Goal: Communication & Community: Answer question/provide support

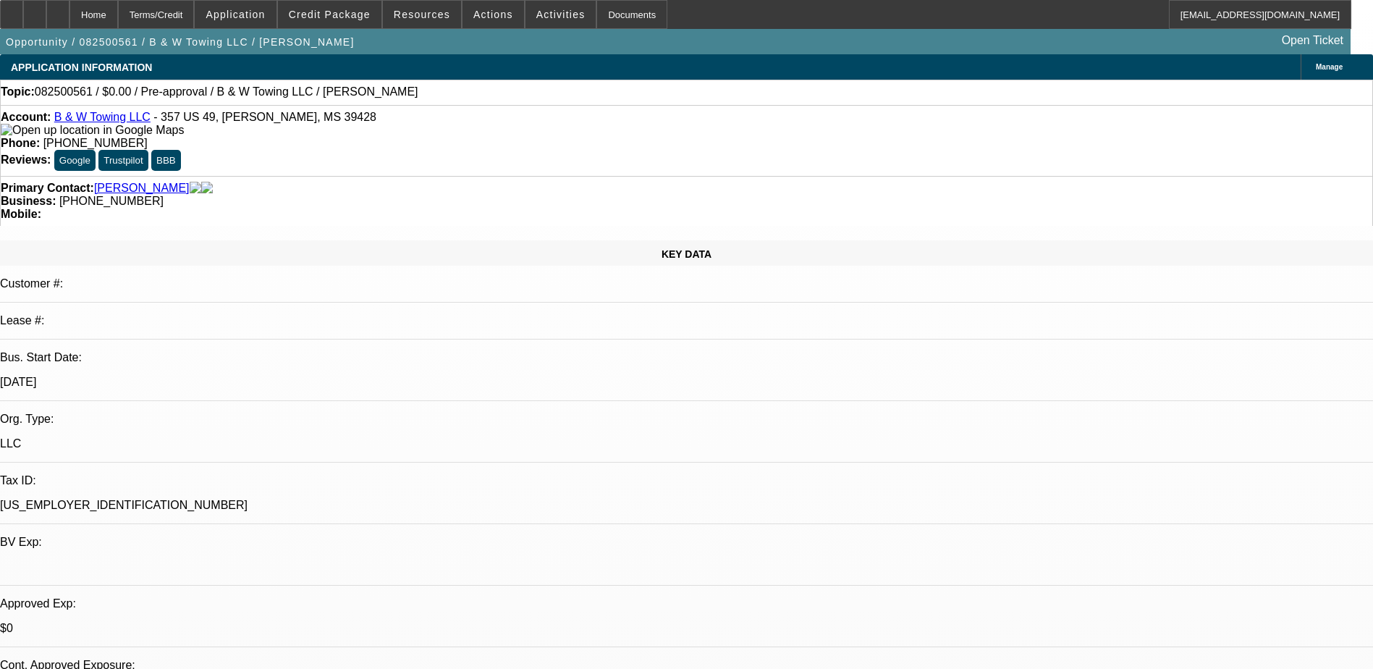
select select "0"
select select "2"
select select "0.1"
select select "1"
select select "2"
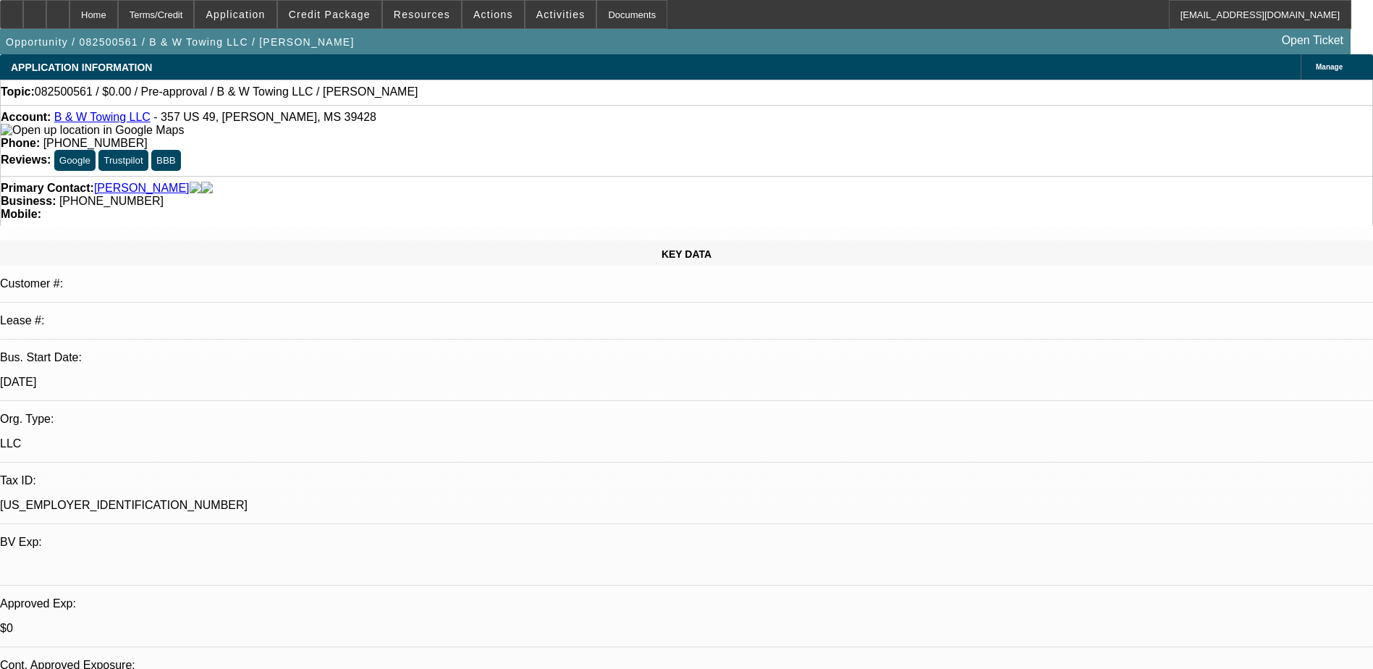
select select "4"
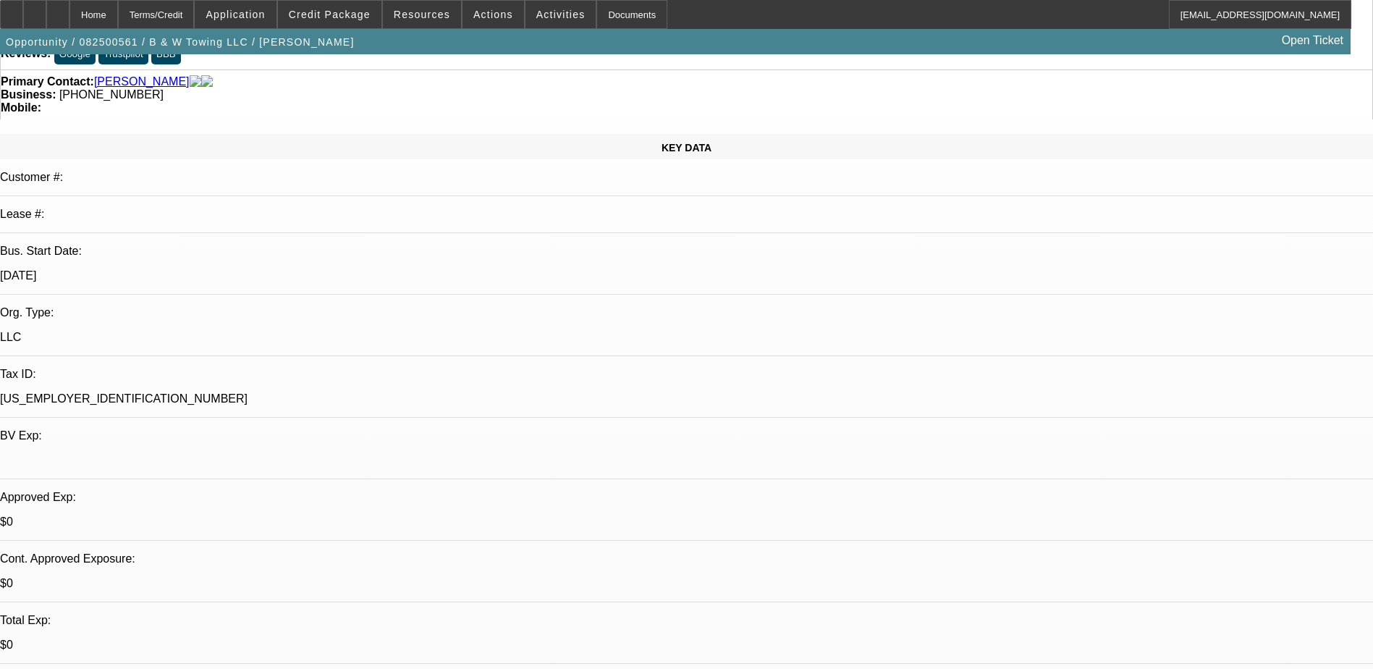
scroll to position [145, 0]
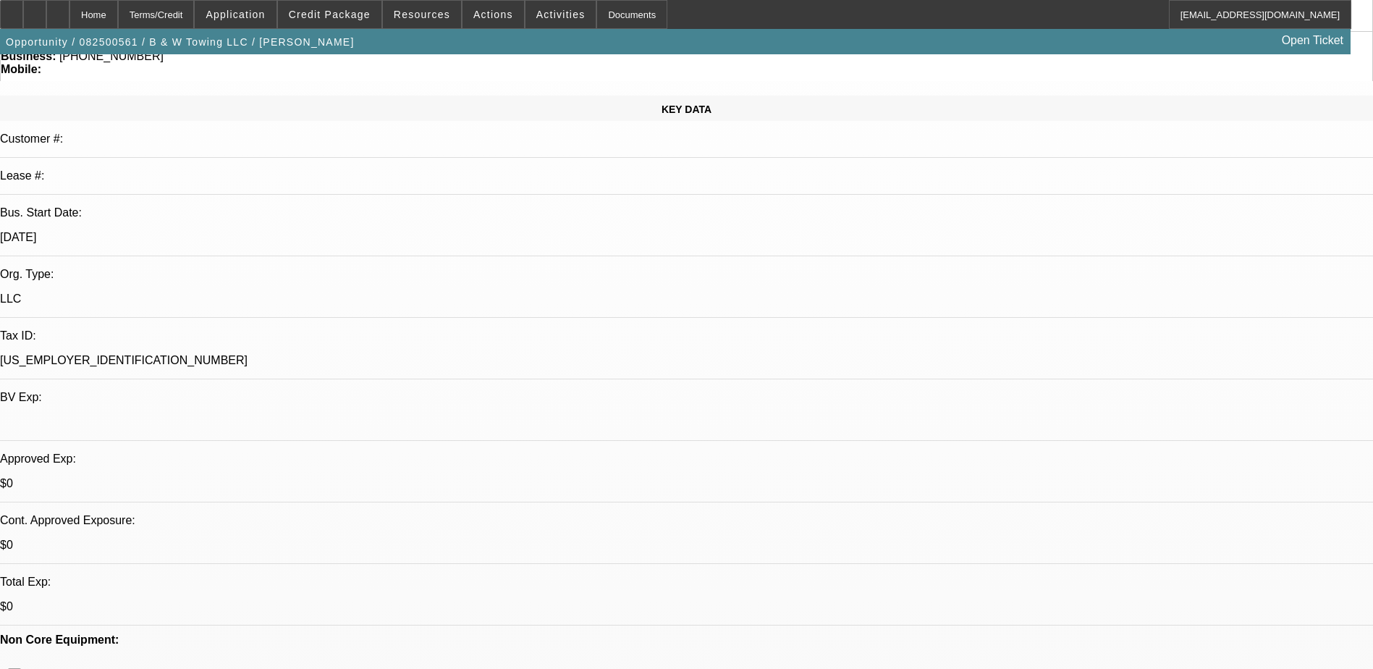
radio input "true"
type textarea "Left vm 9/2"
radio input "true"
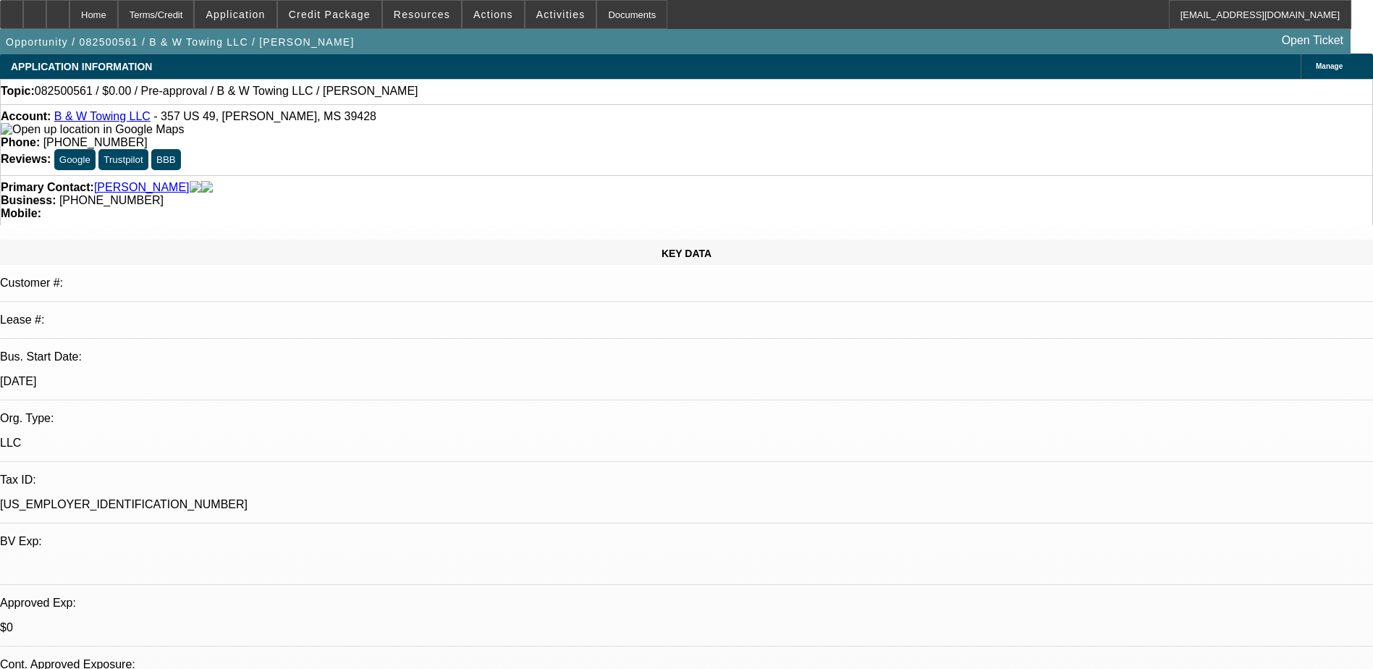
scroll to position [0, 0]
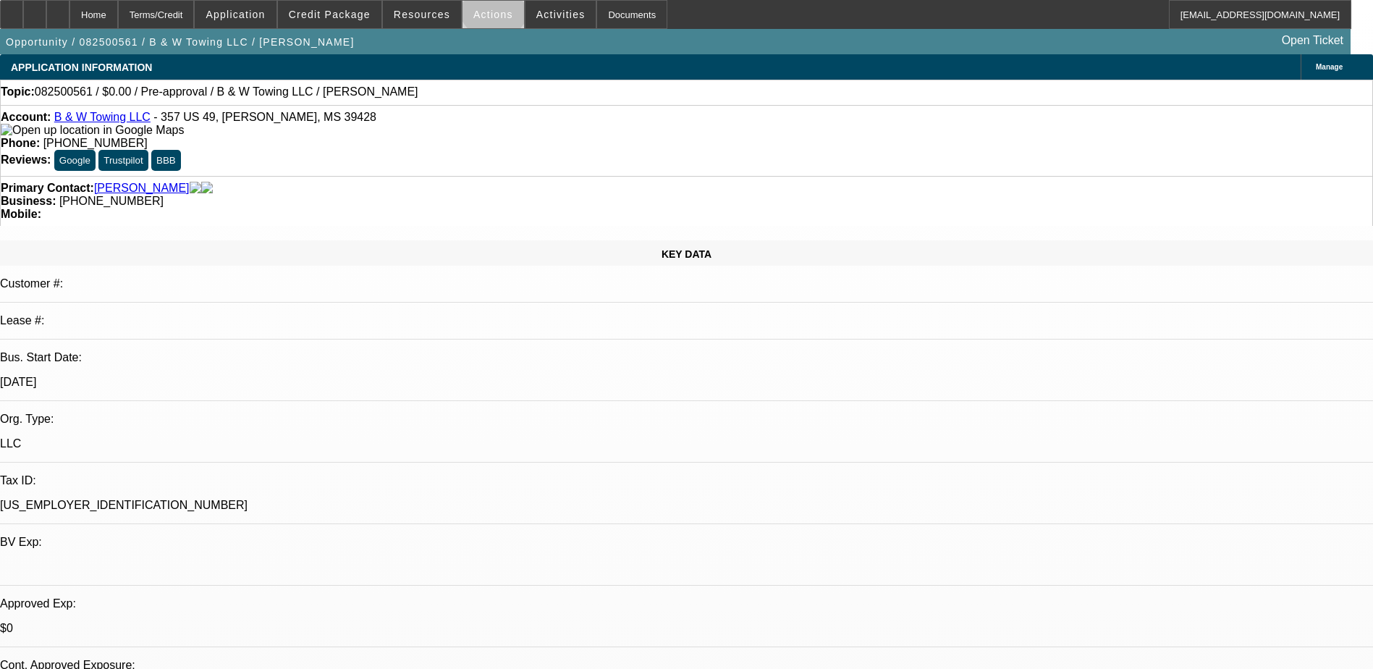
click at [488, 8] on span at bounding box center [494, 14] width 62 height 35
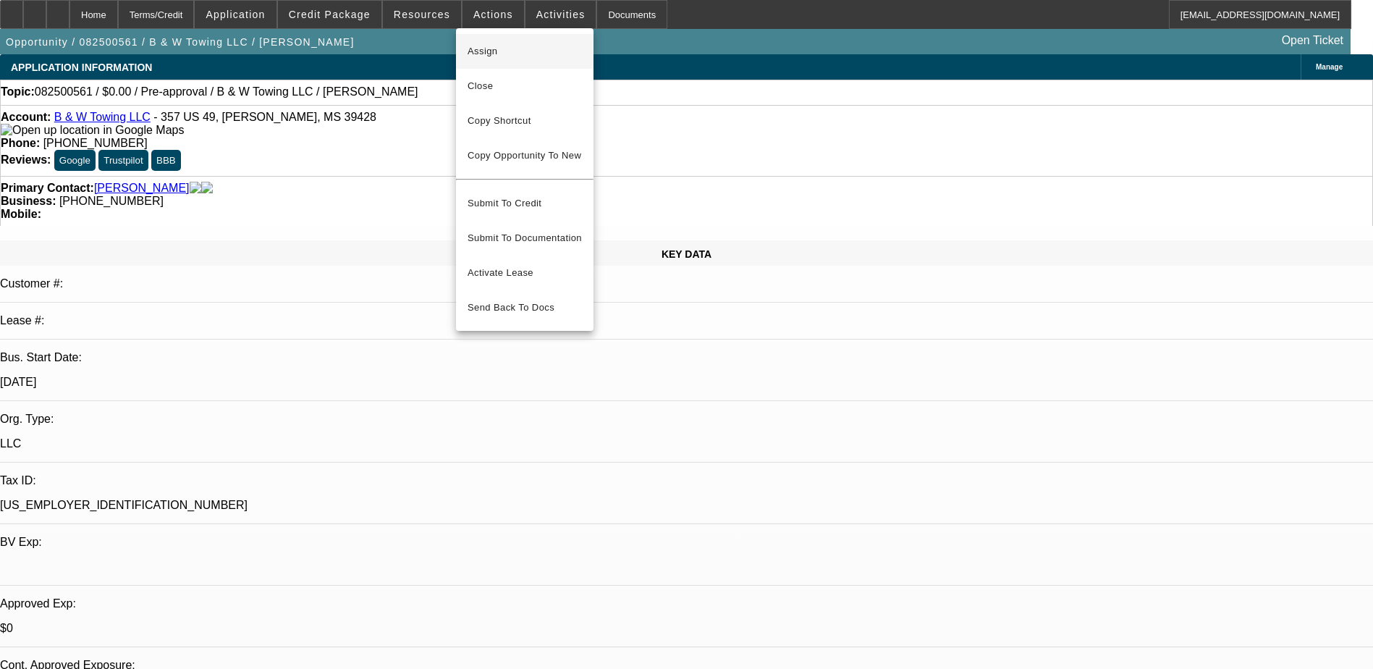
click at [514, 43] on span "Assign" at bounding box center [525, 51] width 114 height 17
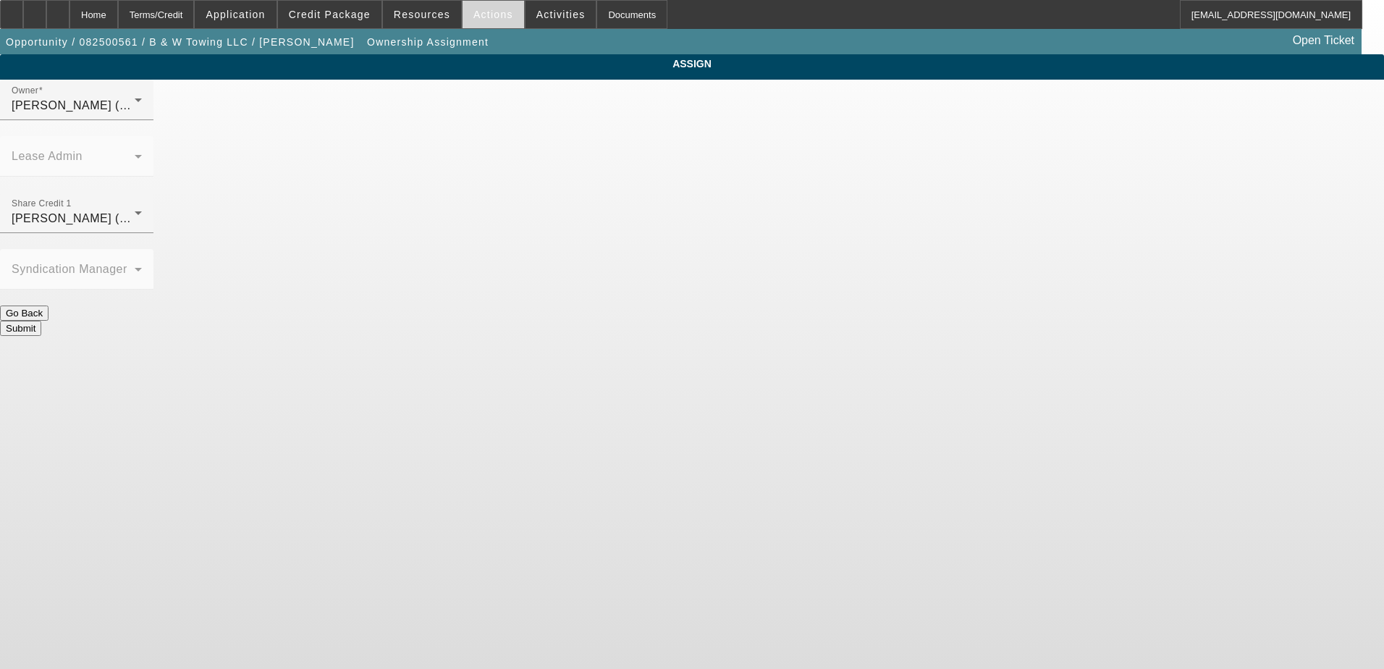
click at [487, 14] on span "Actions" at bounding box center [494, 15] width 40 height 12
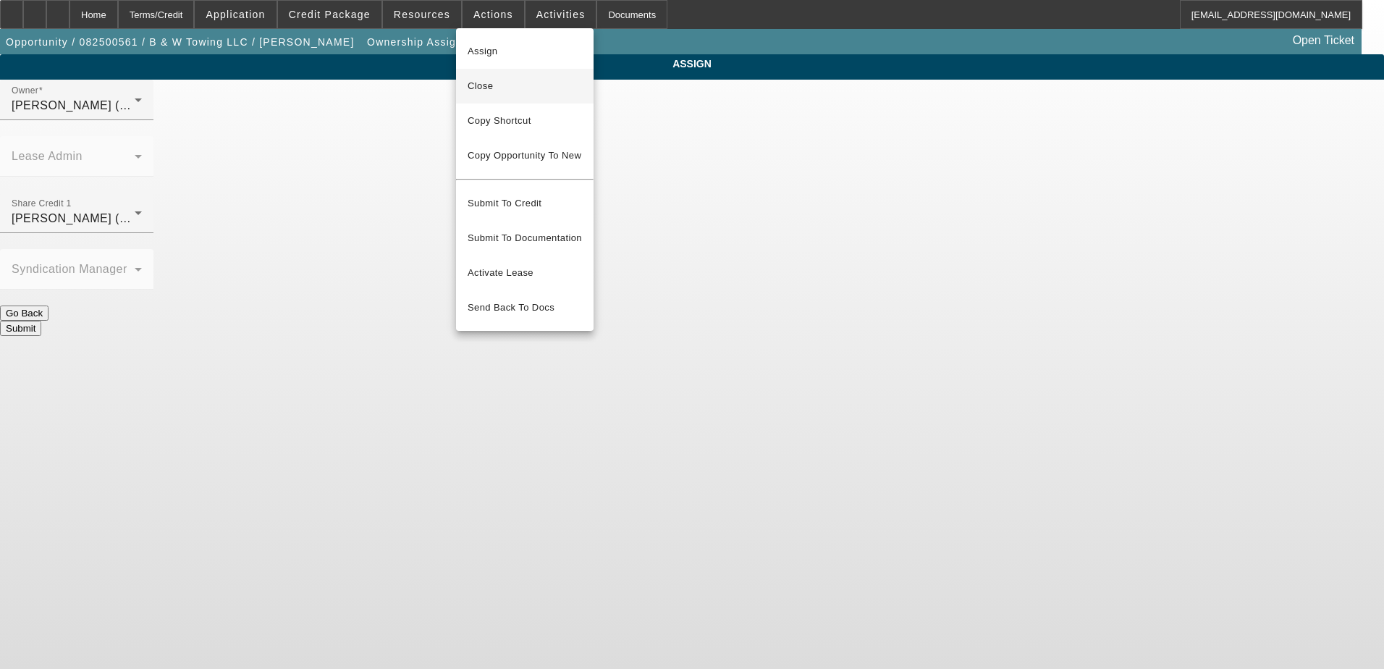
click at [503, 84] on span "Close" at bounding box center [525, 85] width 114 height 17
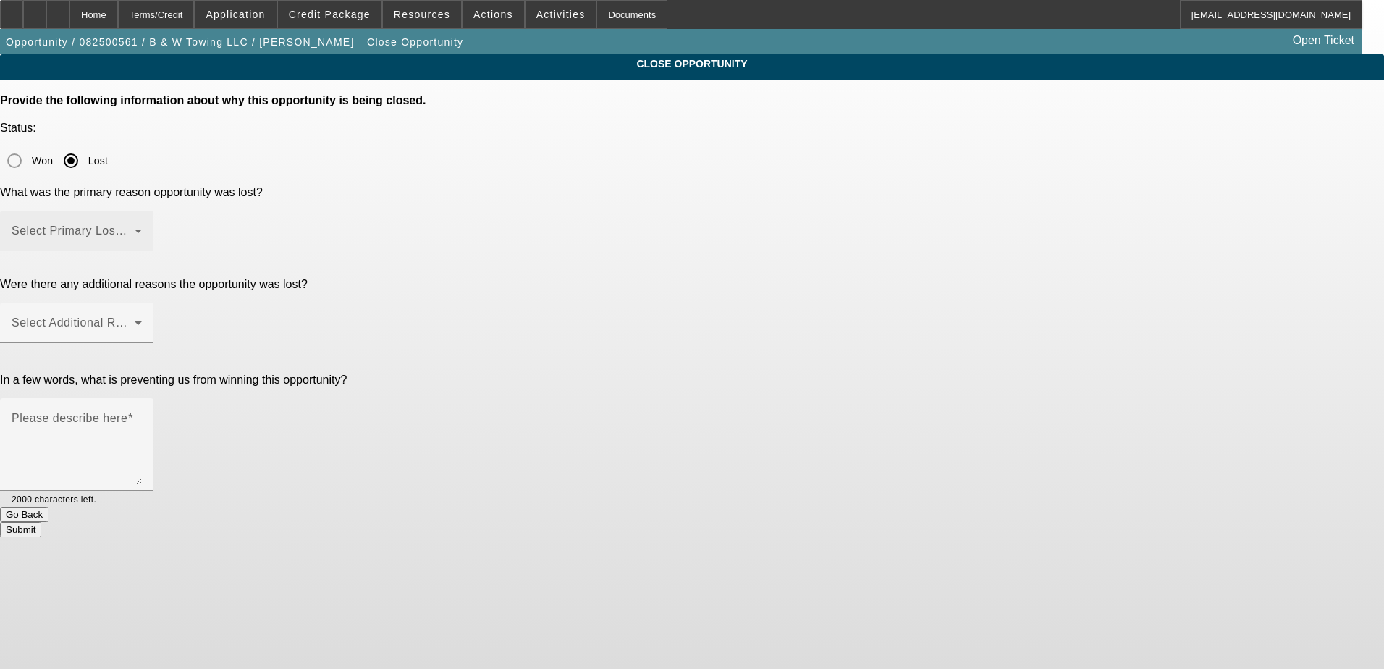
click at [135, 228] on span at bounding box center [73, 236] width 123 height 17
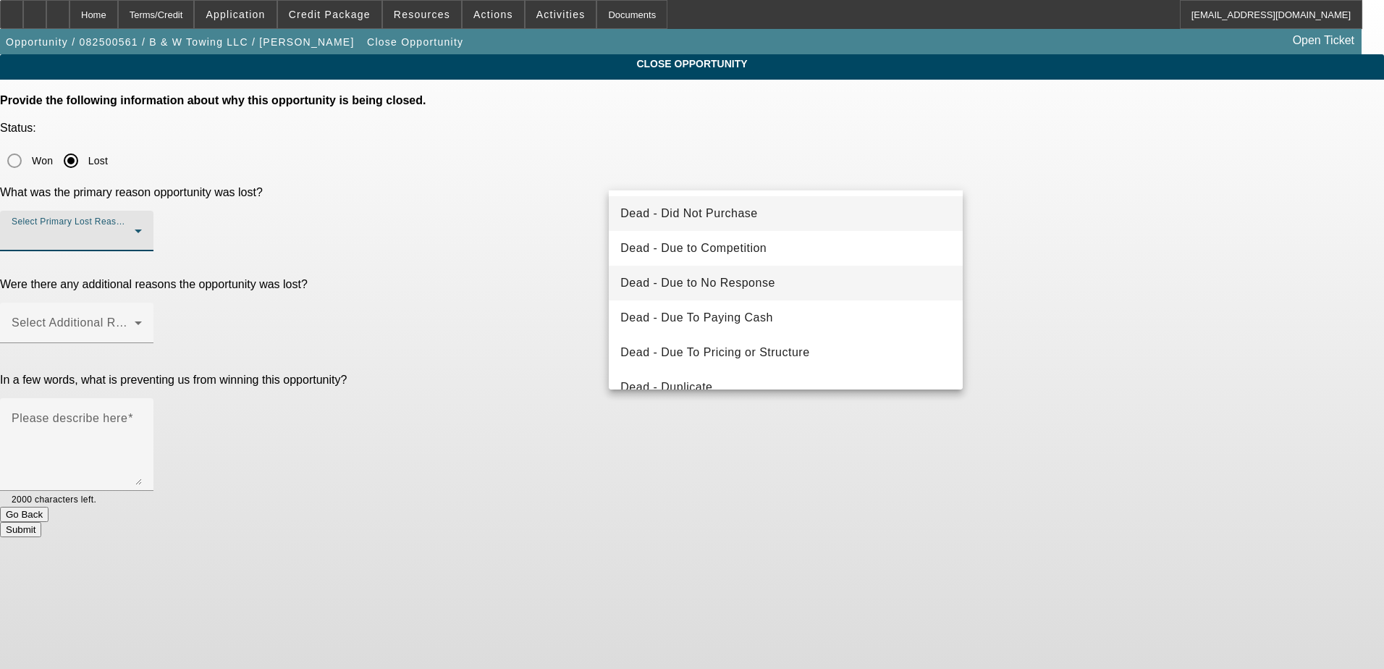
click at [772, 279] on mat-option "Dead - Due to No Response" at bounding box center [786, 283] width 354 height 35
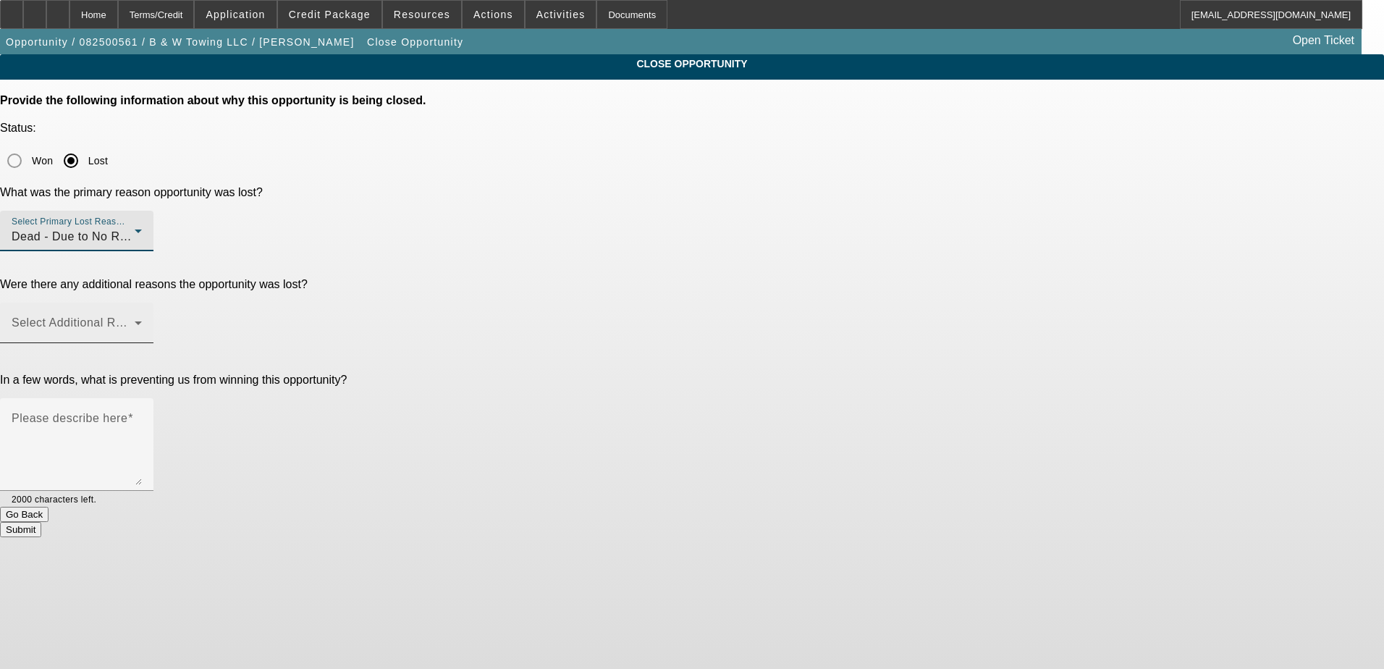
click at [142, 303] on div "Select Additional Reasons" at bounding box center [77, 323] width 130 height 41
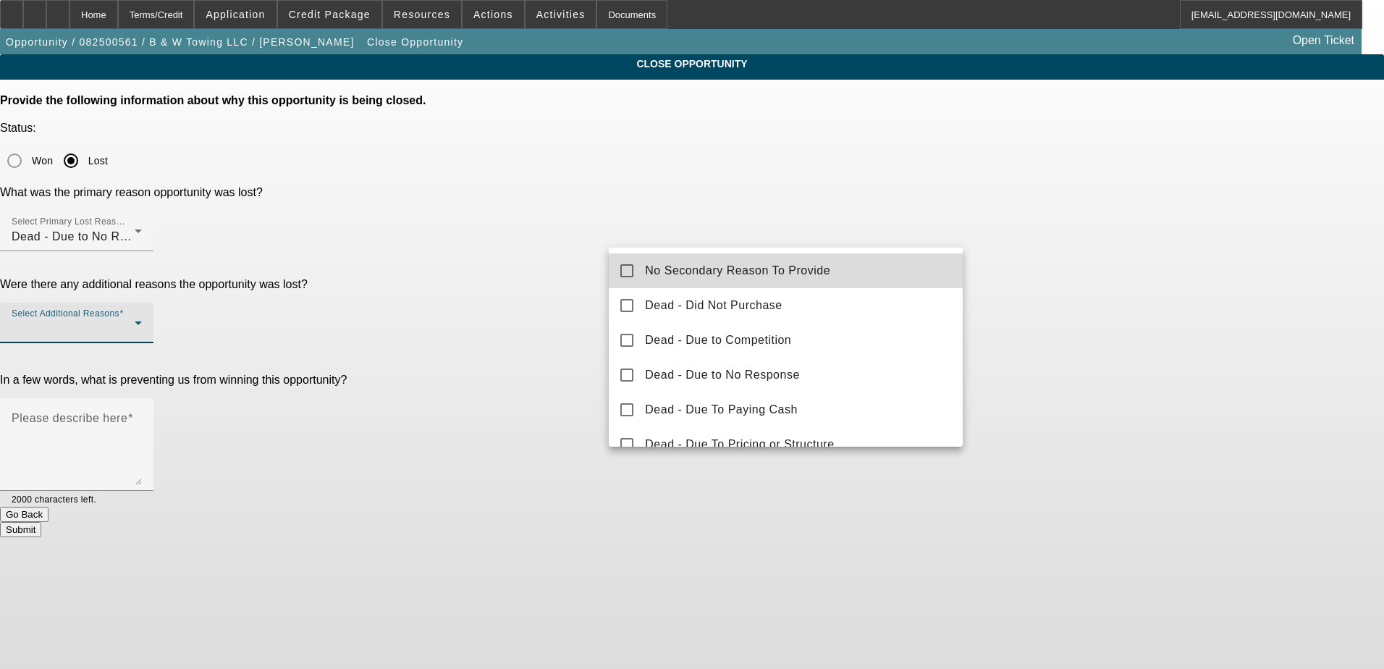
click at [804, 274] on span "No Secondary Reason To Provide" at bounding box center [737, 270] width 185 height 17
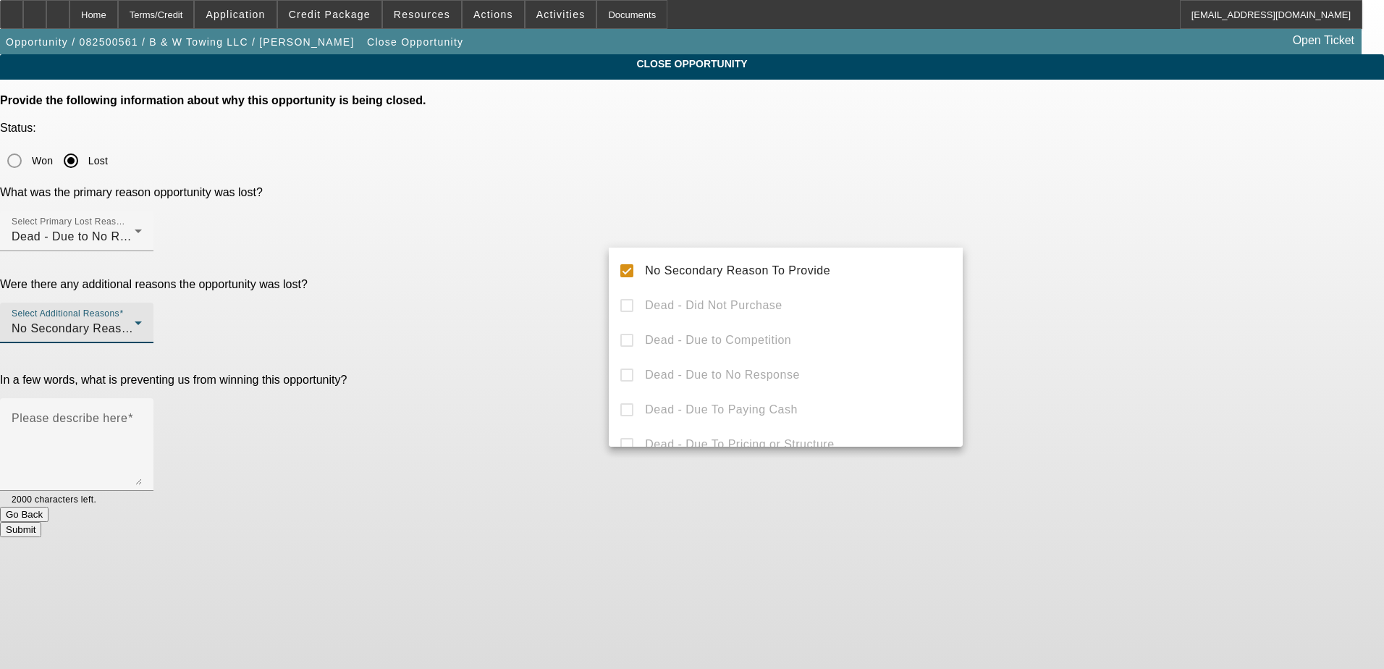
click at [601, 460] on div at bounding box center [692, 334] width 1384 height 669
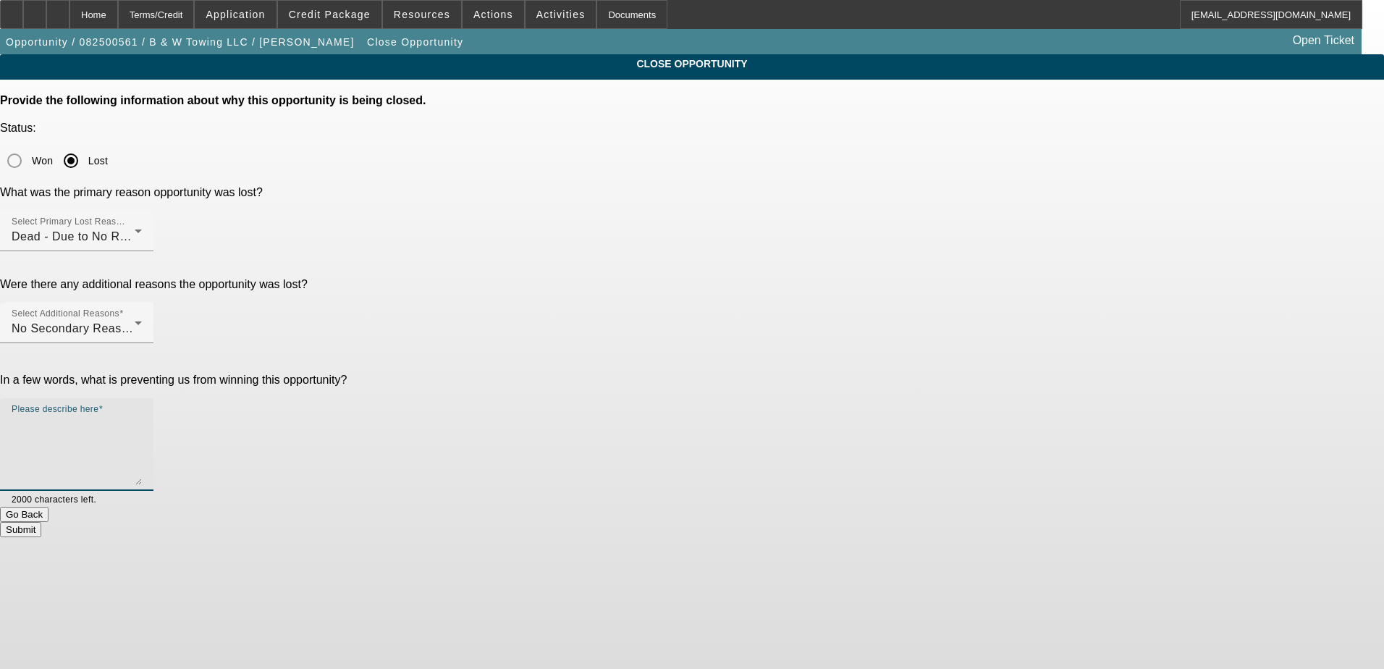
click at [142, 416] on textarea "Please describe here" at bounding box center [77, 451] width 130 height 70
type textarea "Did not respond"
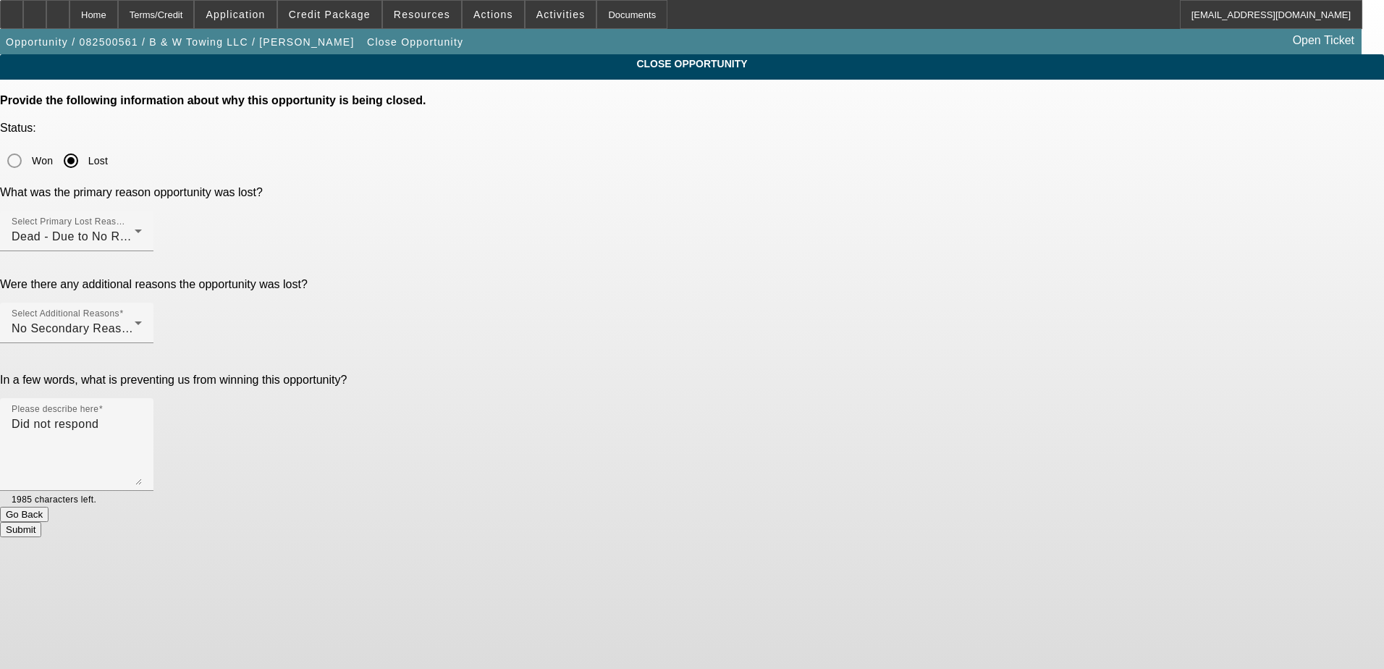
click at [41, 522] on button "Submit" at bounding box center [20, 529] width 41 height 15
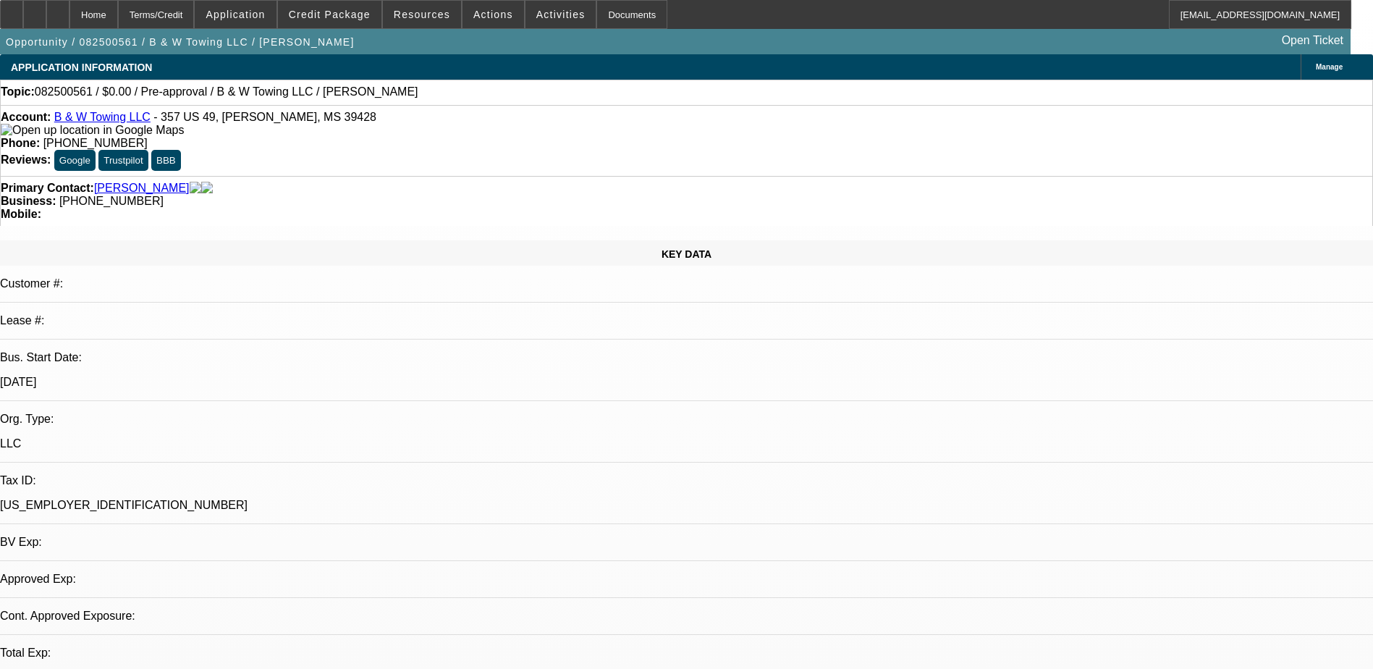
select select "0"
select select "2"
select select "0.1"
select select "1"
select select "2"
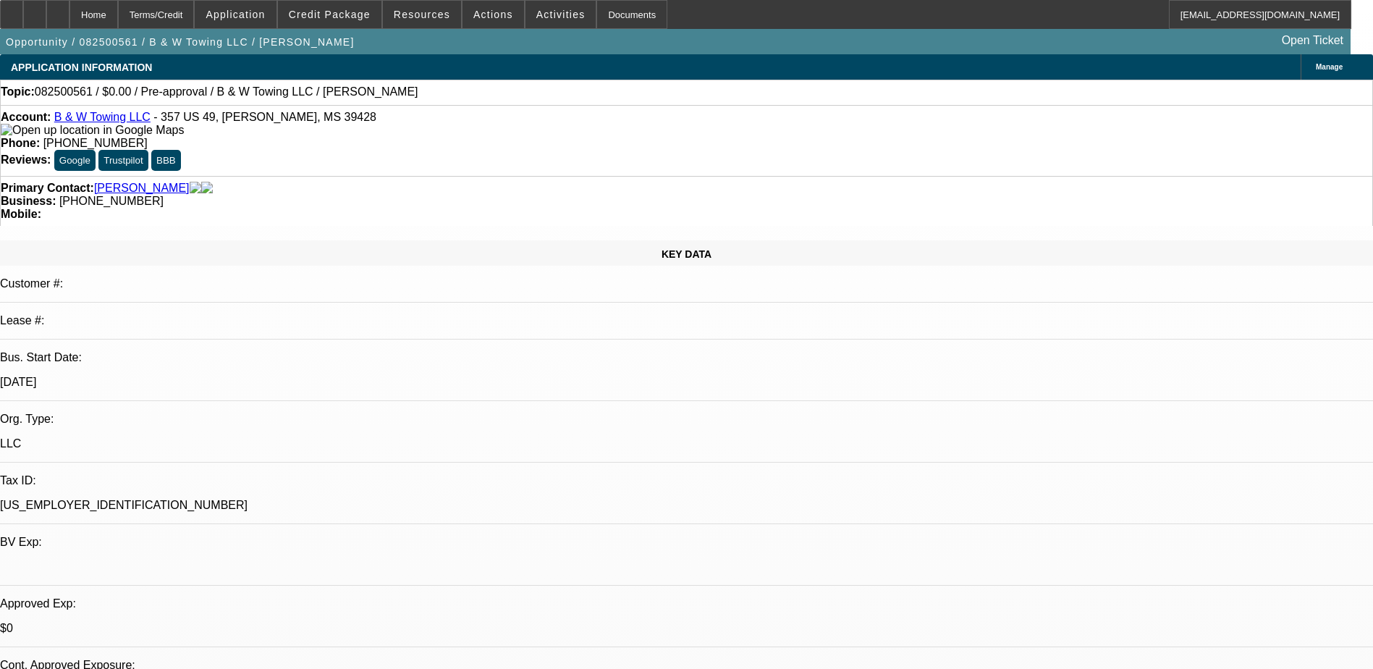
select select "4"
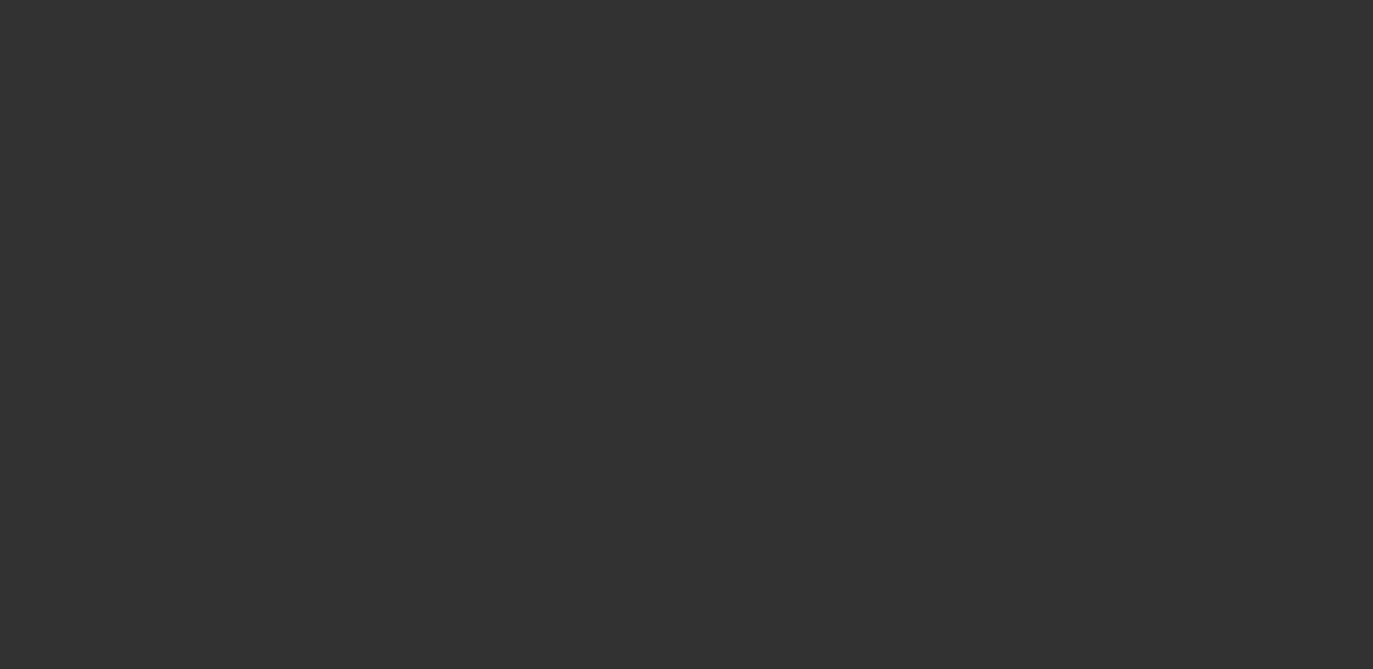
select select "0"
select select "2"
select select "0.1"
select select "4"
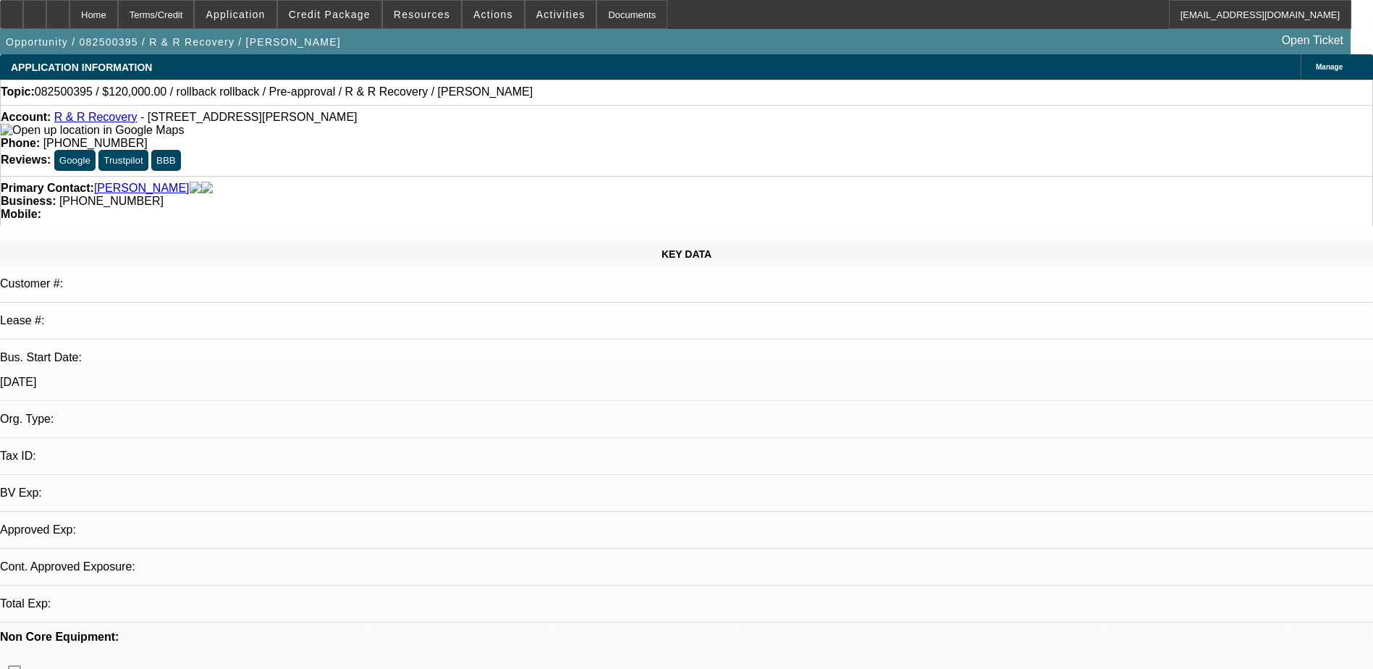
select select "0"
select select "2"
select select "0.1"
select select "1"
select select "2"
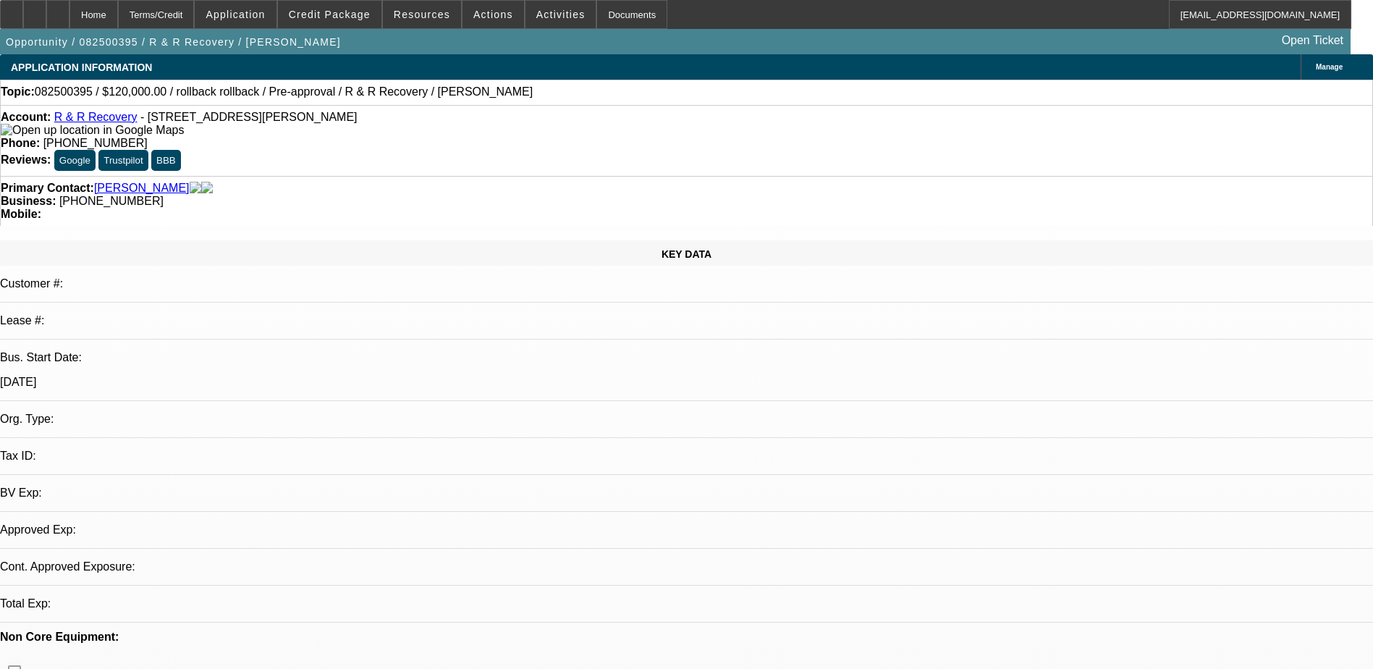
select select "4"
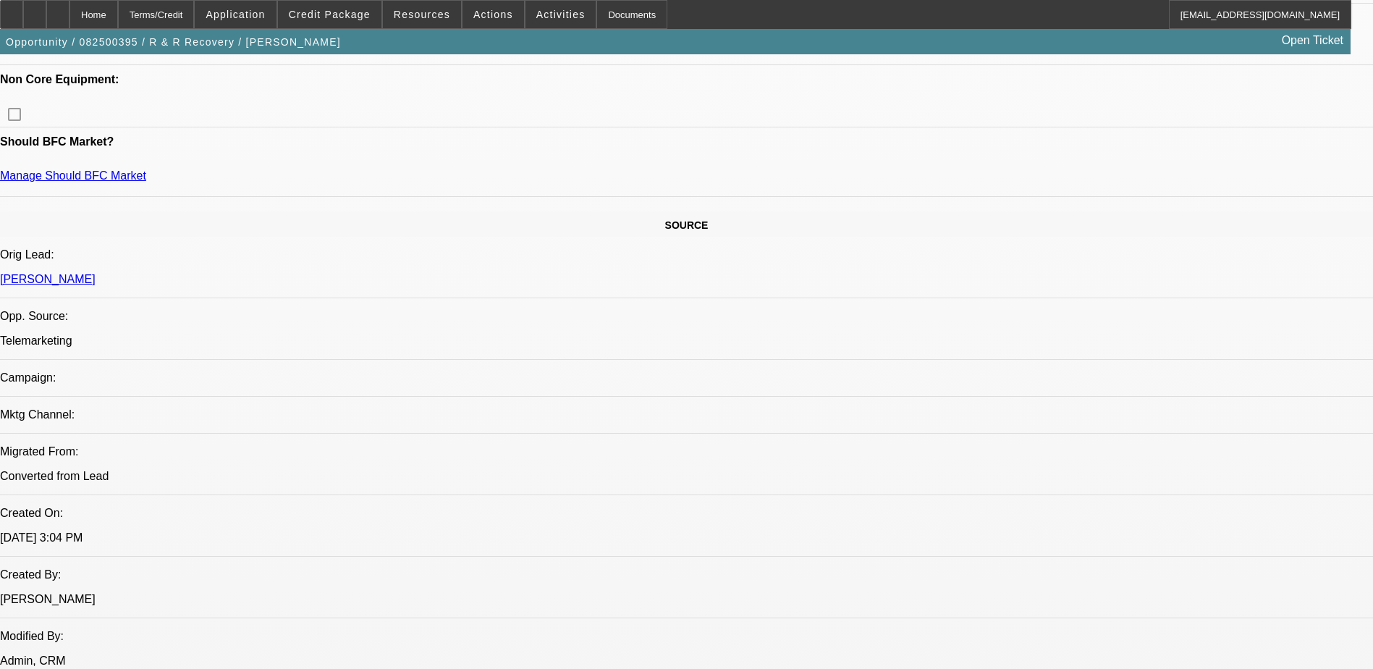
scroll to position [724, 0]
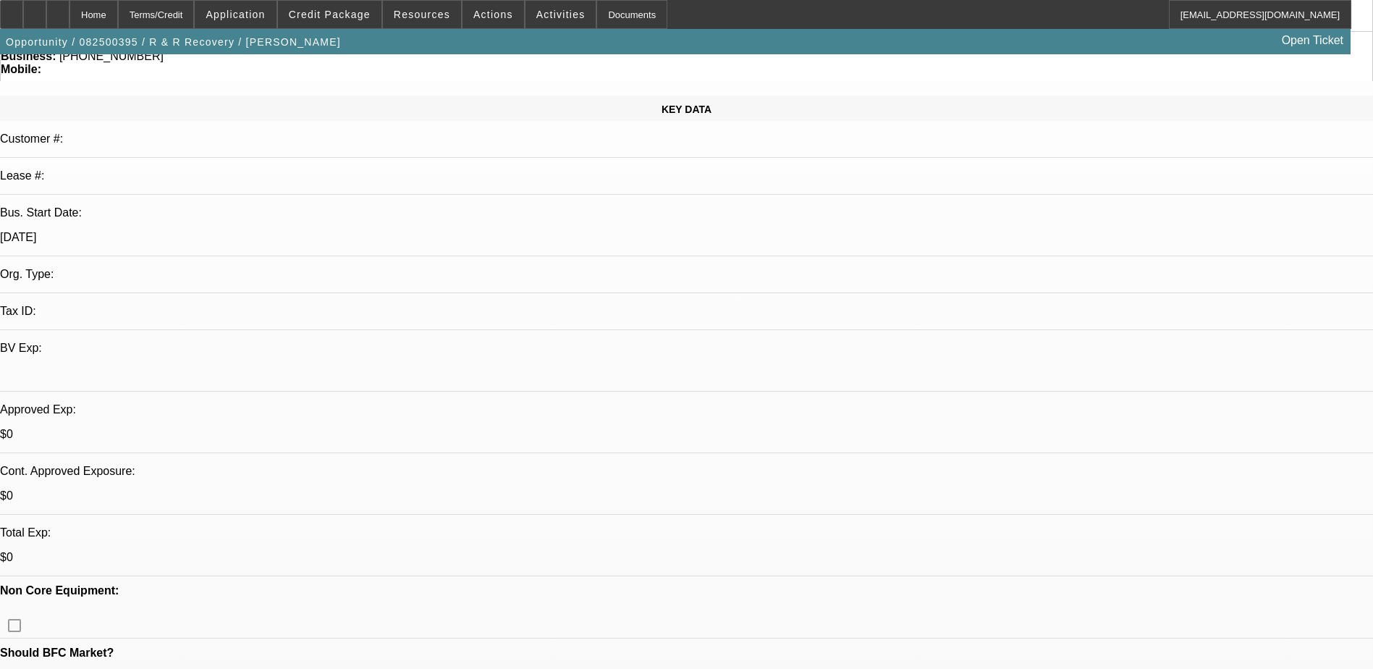
scroll to position [72, 0]
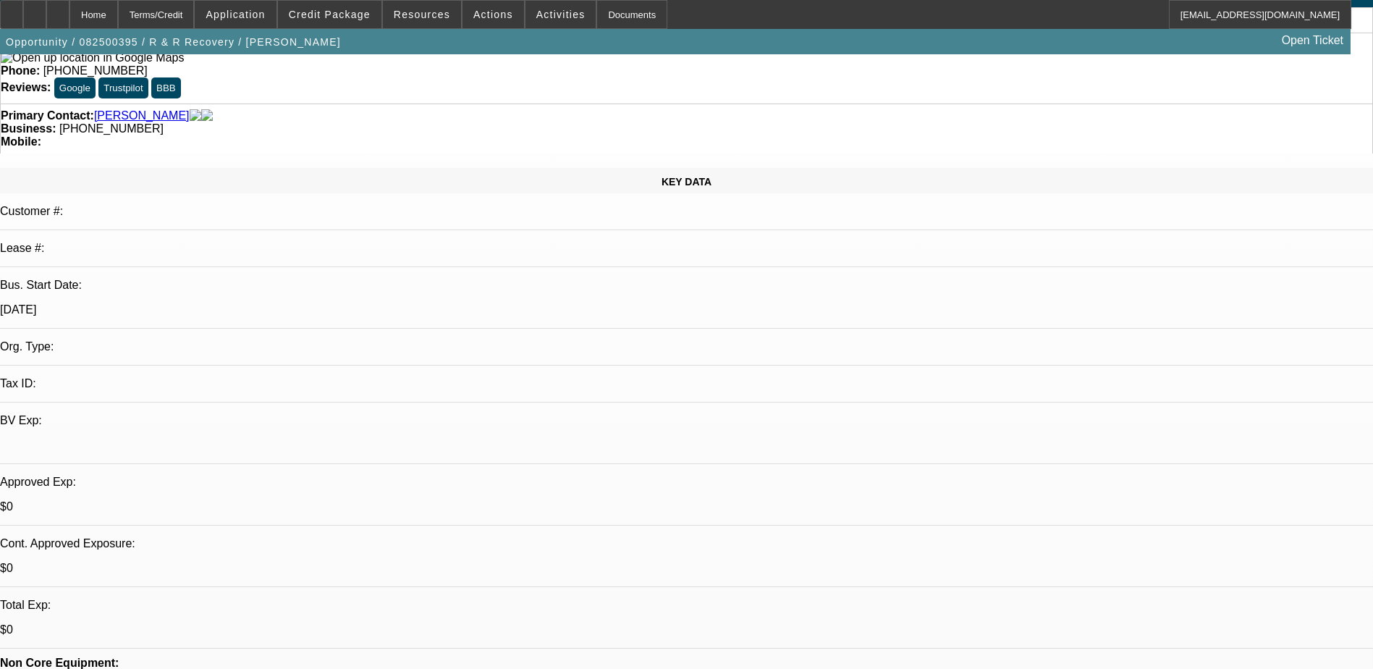
radio input "true"
type textarea "Talked to on 9/2 - he's still looking for a"
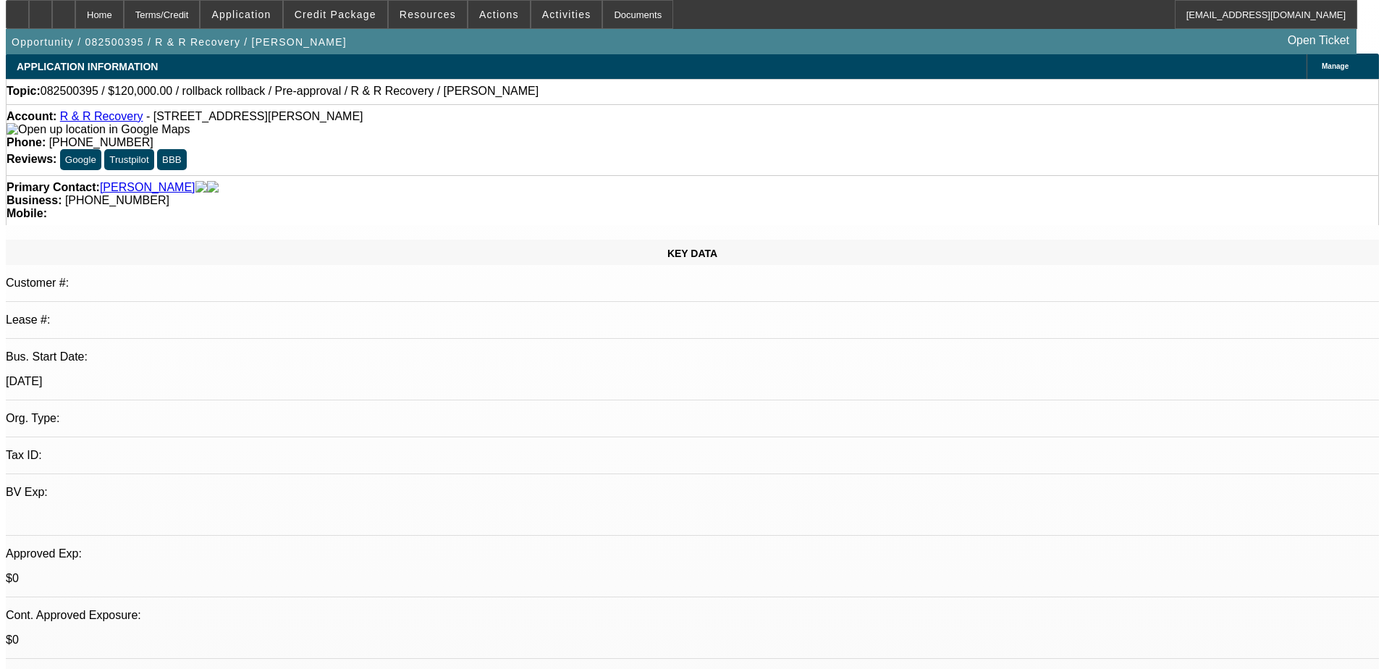
scroll to position [0, 0]
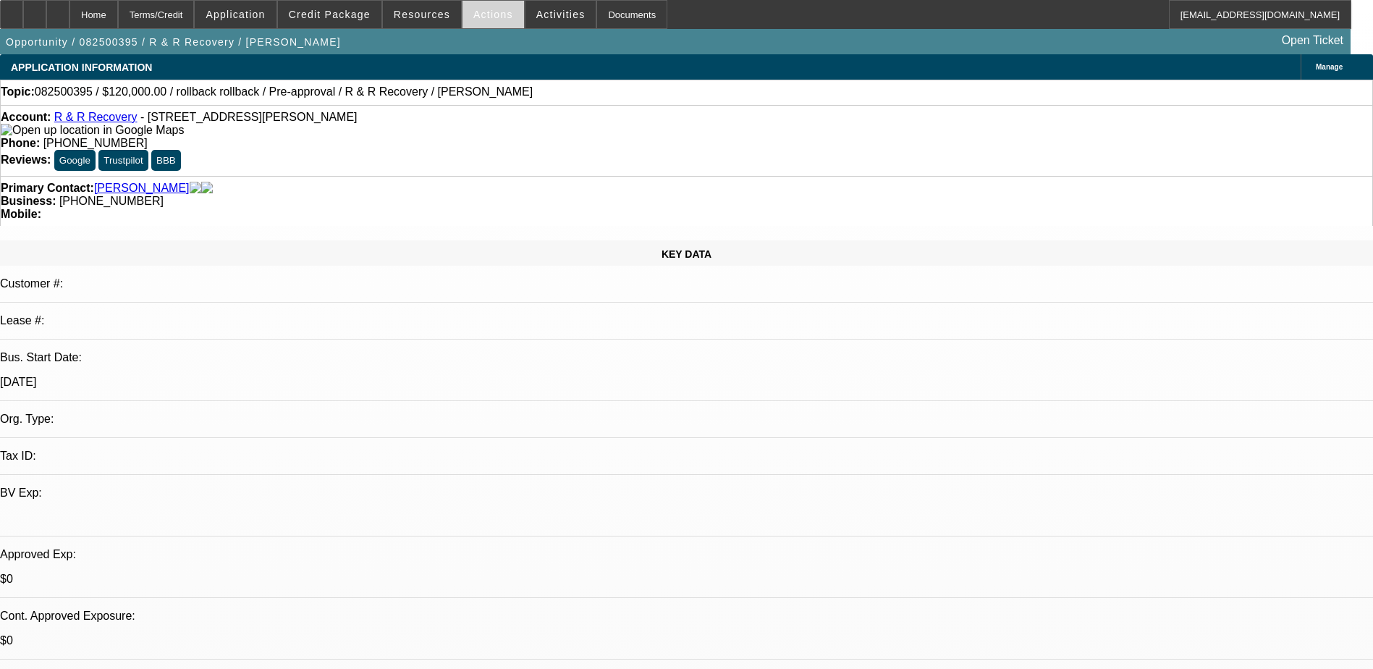
click at [483, 9] on span "Actions" at bounding box center [494, 15] width 40 height 12
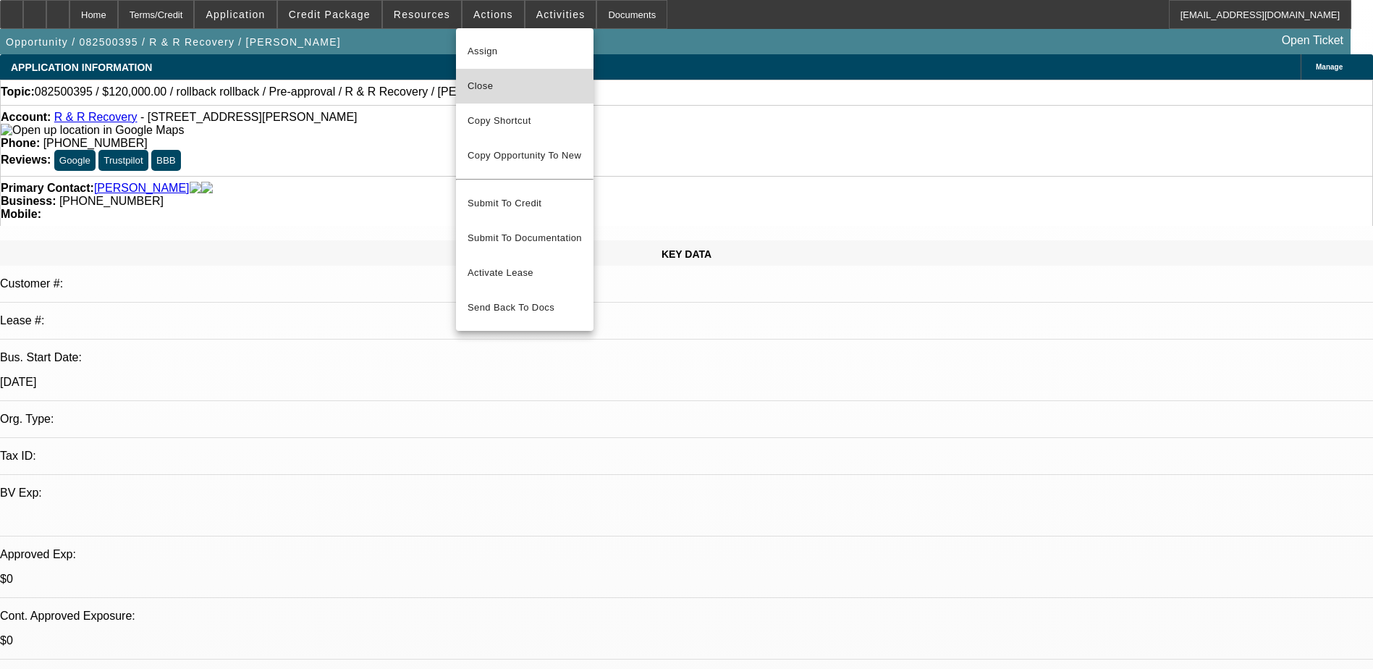
click at [498, 90] on span "Close" at bounding box center [525, 85] width 114 height 17
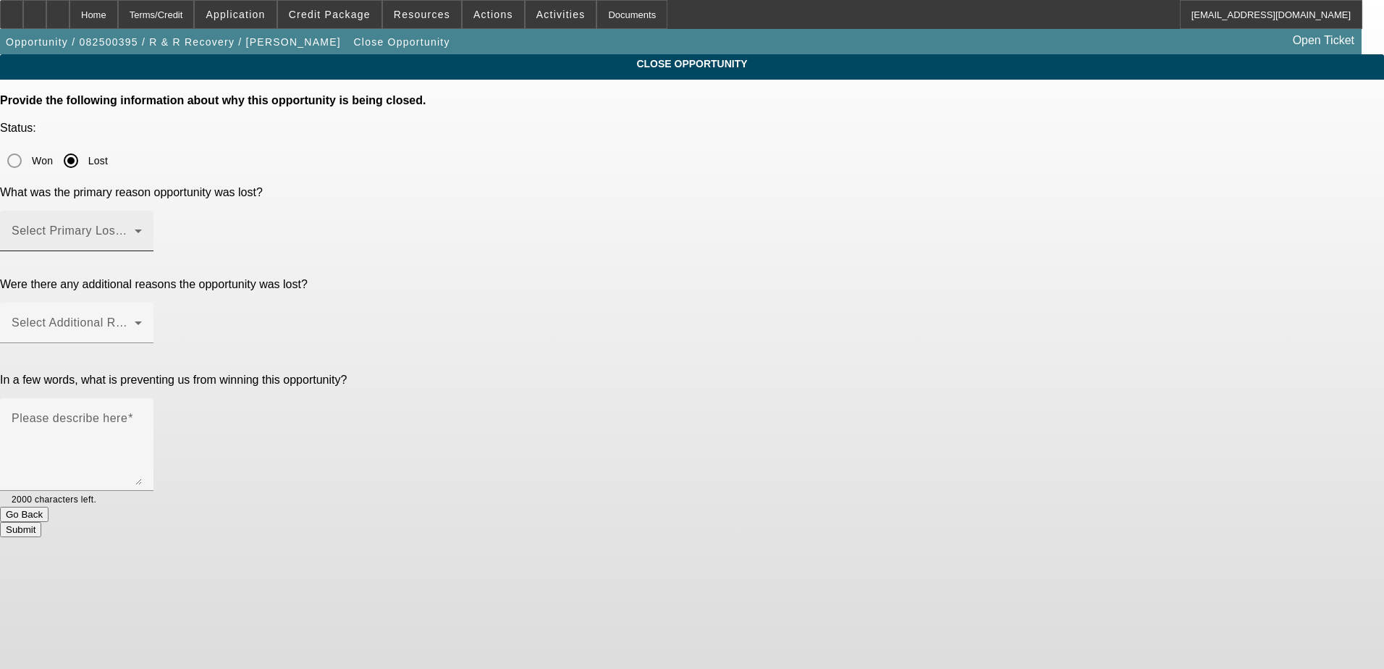
click at [135, 228] on span at bounding box center [73, 236] width 123 height 17
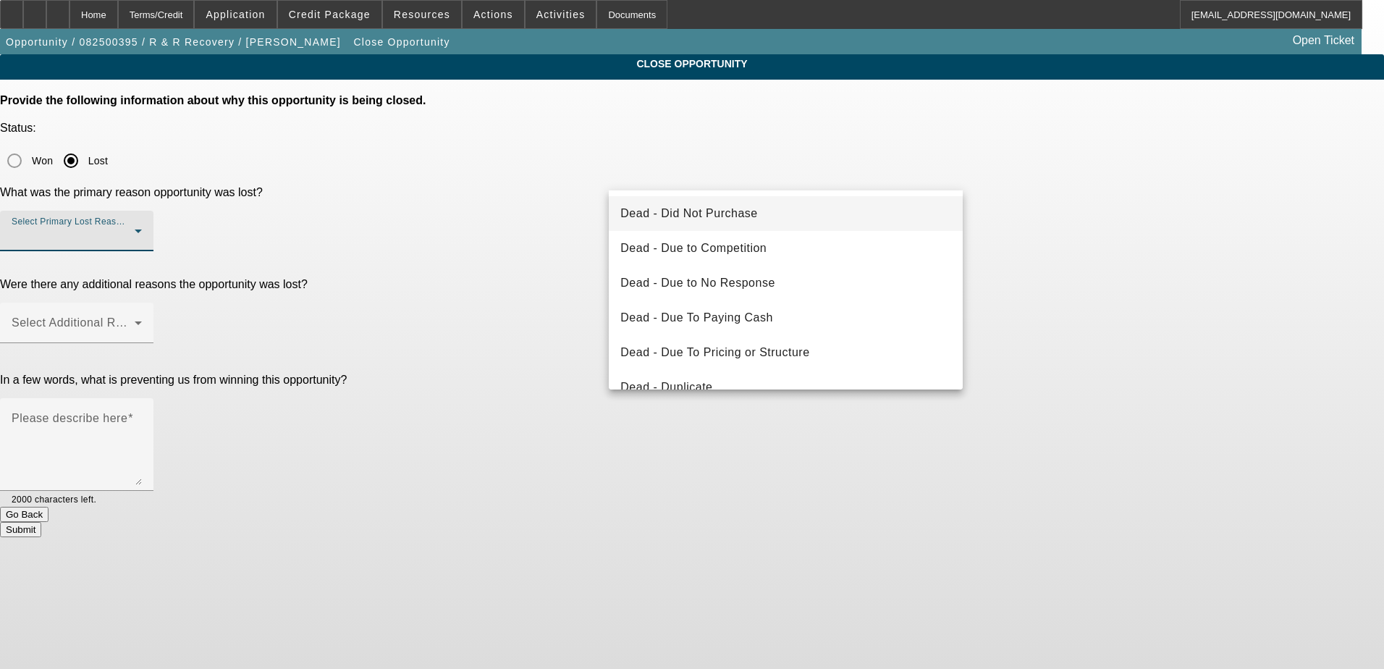
click at [789, 214] on mat-option "Dead - Did Not Purchase" at bounding box center [786, 213] width 354 height 35
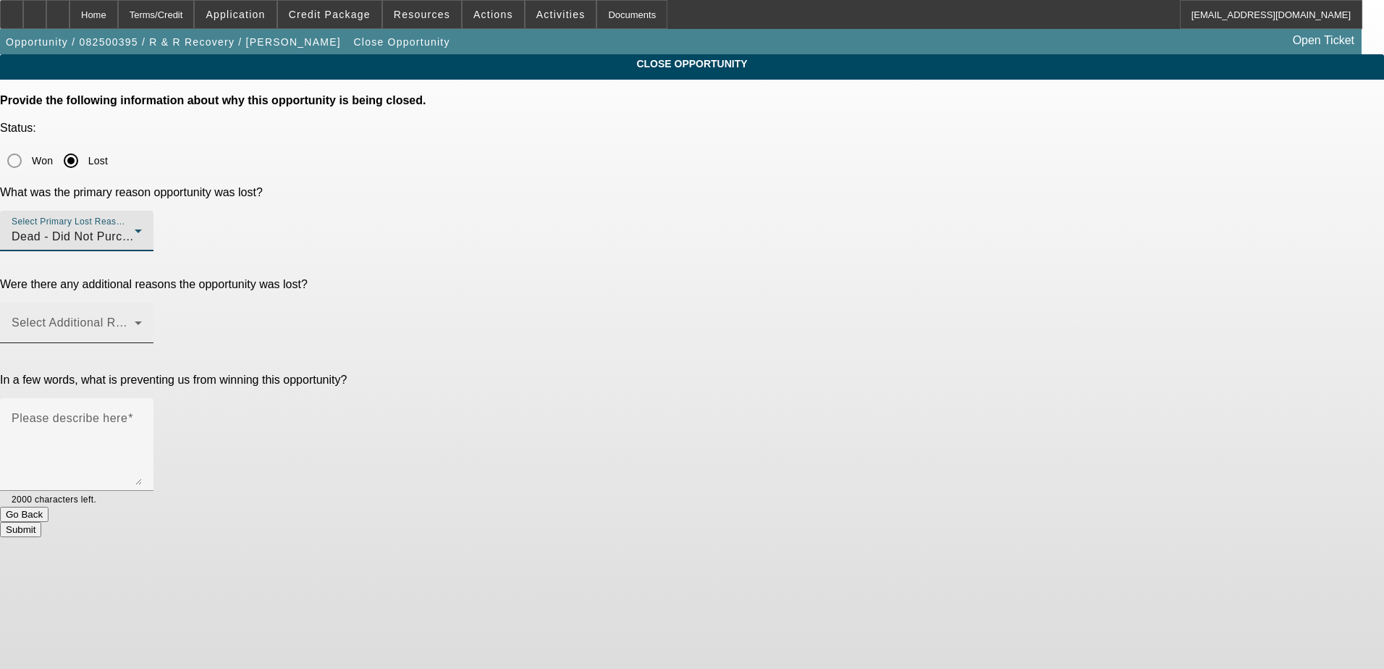
click at [135, 320] on span at bounding box center [73, 328] width 123 height 17
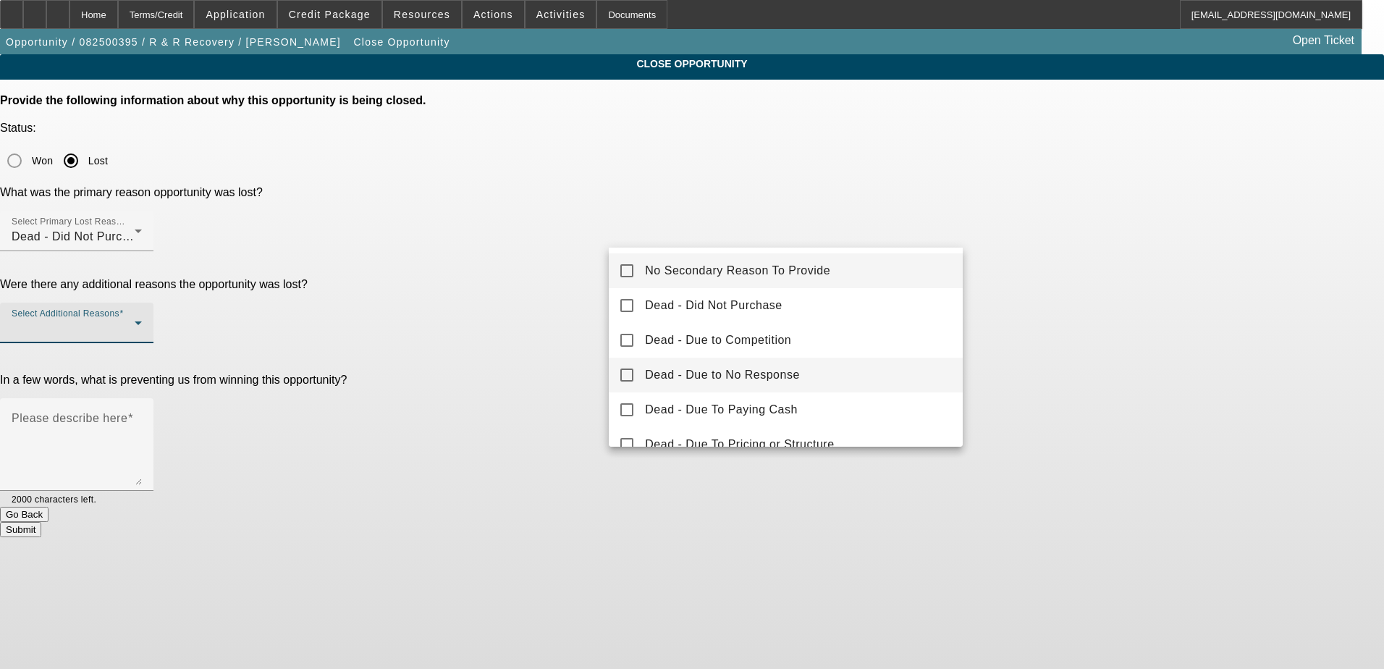
click at [780, 373] on span "Dead - Due to No Response" at bounding box center [722, 374] width 155 height 17
click at [574, 436] on div at bounding box center [692, 334] width 1384 height 669
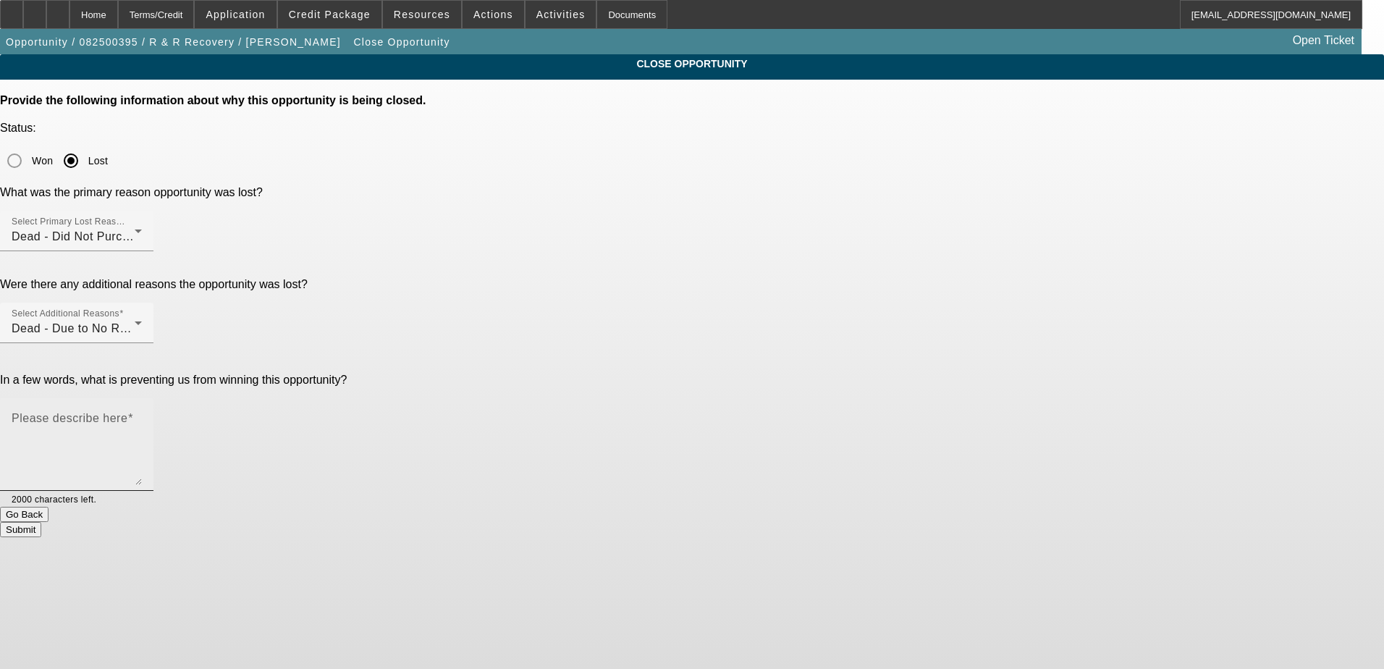
click at [127, 412] on mat-label "Please describe here" at bounding box center [70, 418] width 116 height 12
click at [142, 416] on textarea "Please describe here" at bounding box center [77, 451] width 130 height 70
type textarea "S"
type textarea "He has no timeline - said to reach out when he finds what he's looking for"
click at [41, 522] on button "Submit" at bounding box center [20, 529] width 41 height 15
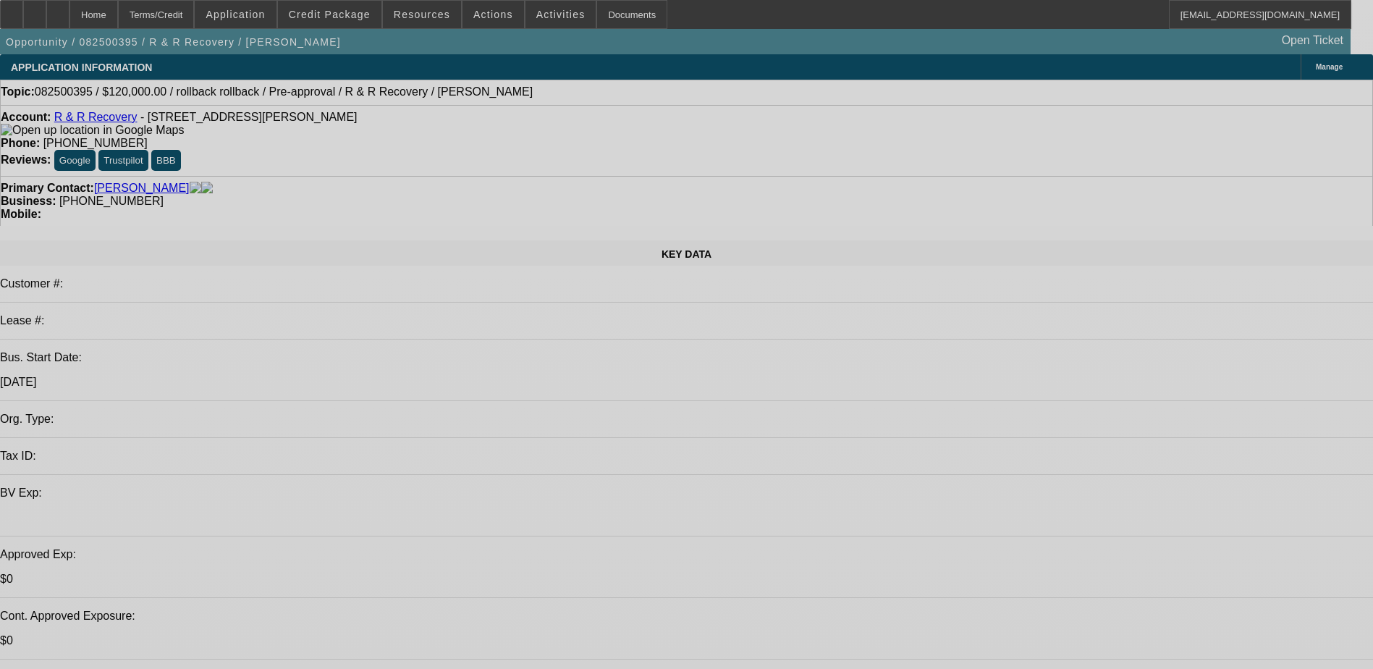
select select "0"
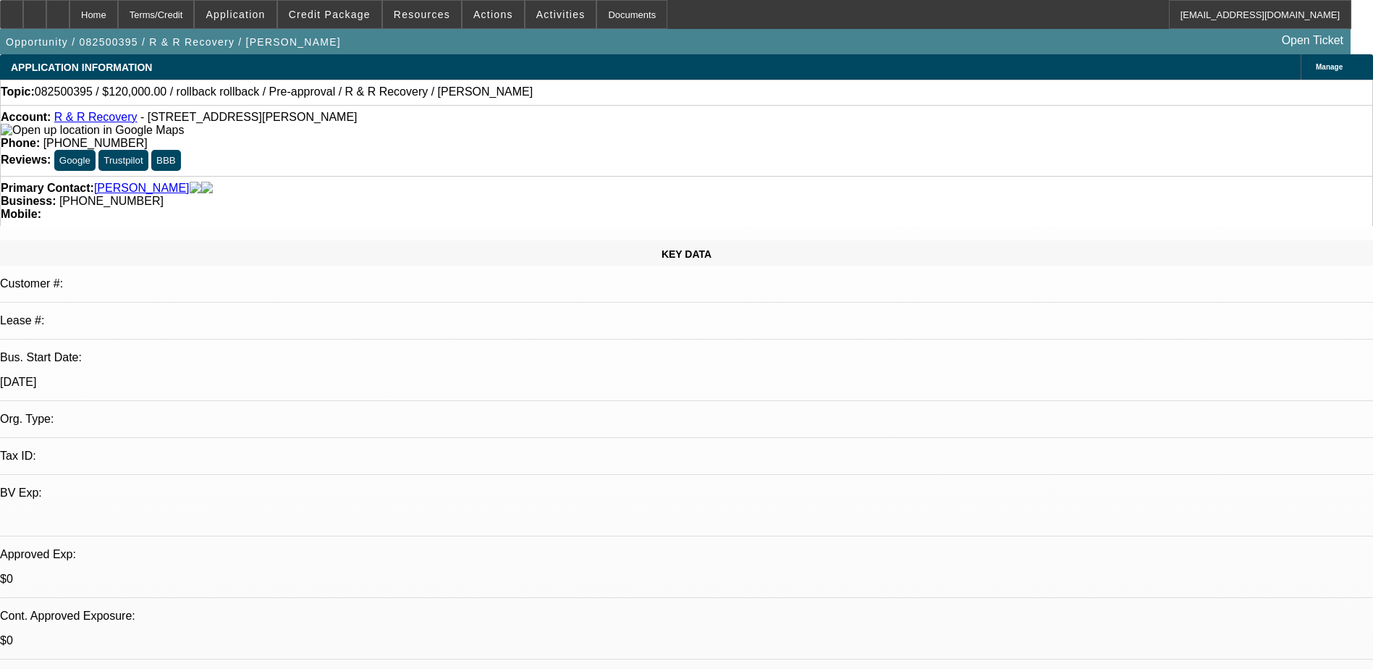
select select "2"
select select "0.1"
select select "4"
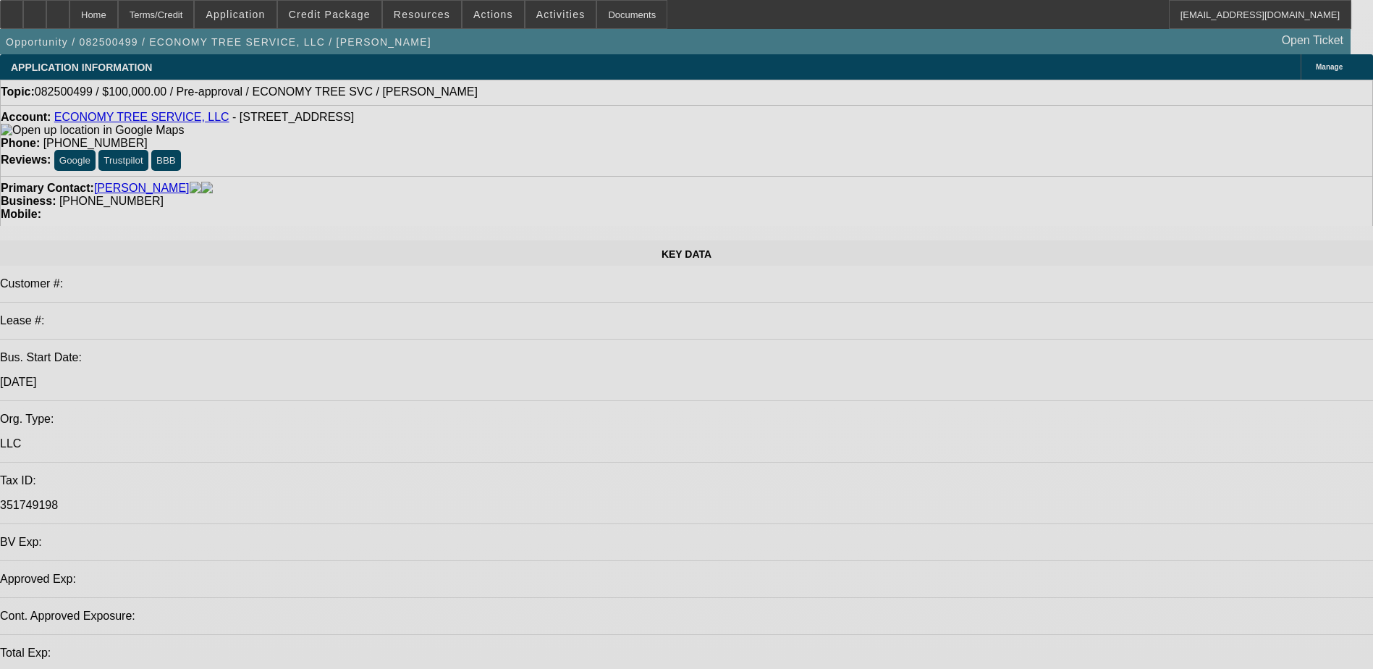
select select "0"
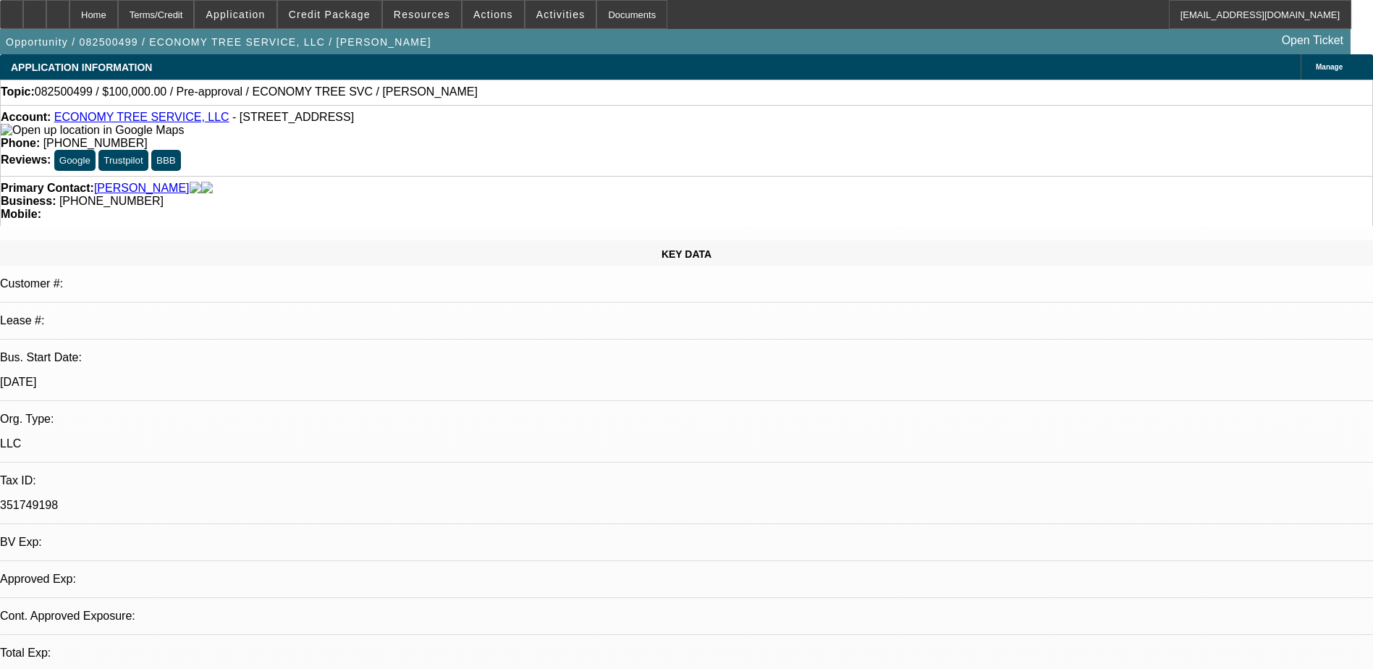
select select "2"
select select "0.1"
select select "1"
select select "2"
select select "4"
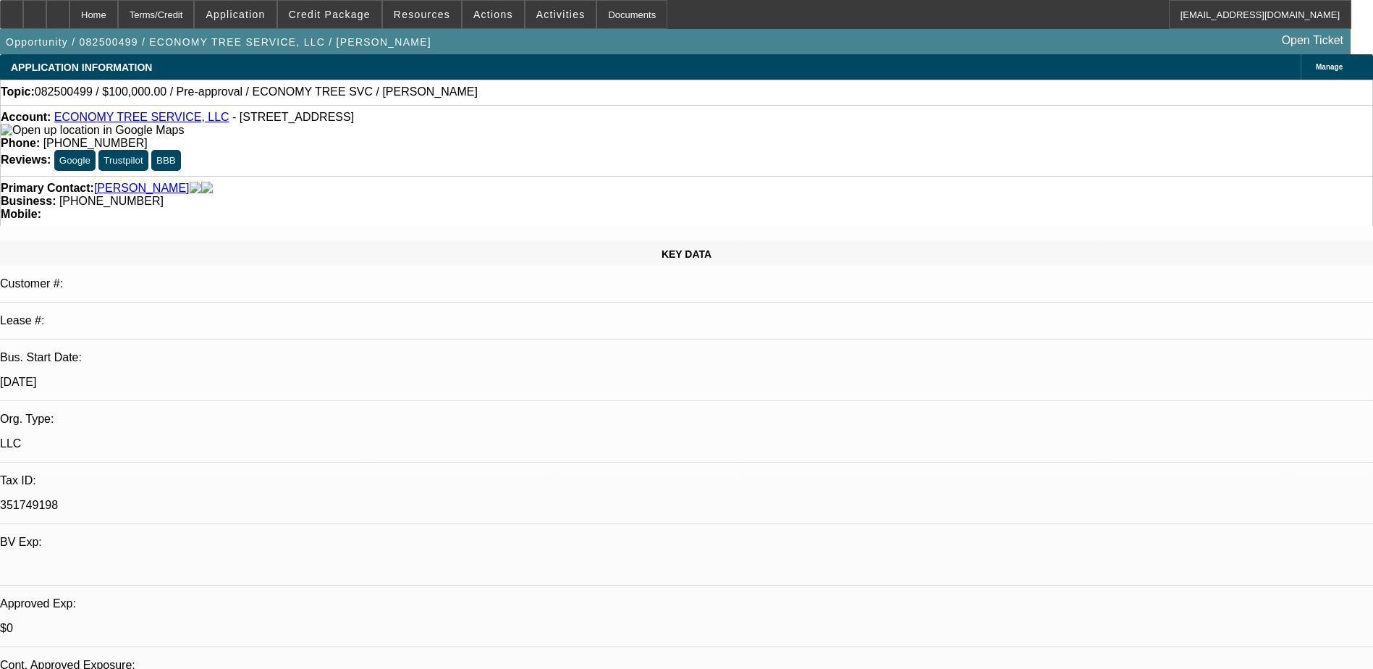
radio input "true"
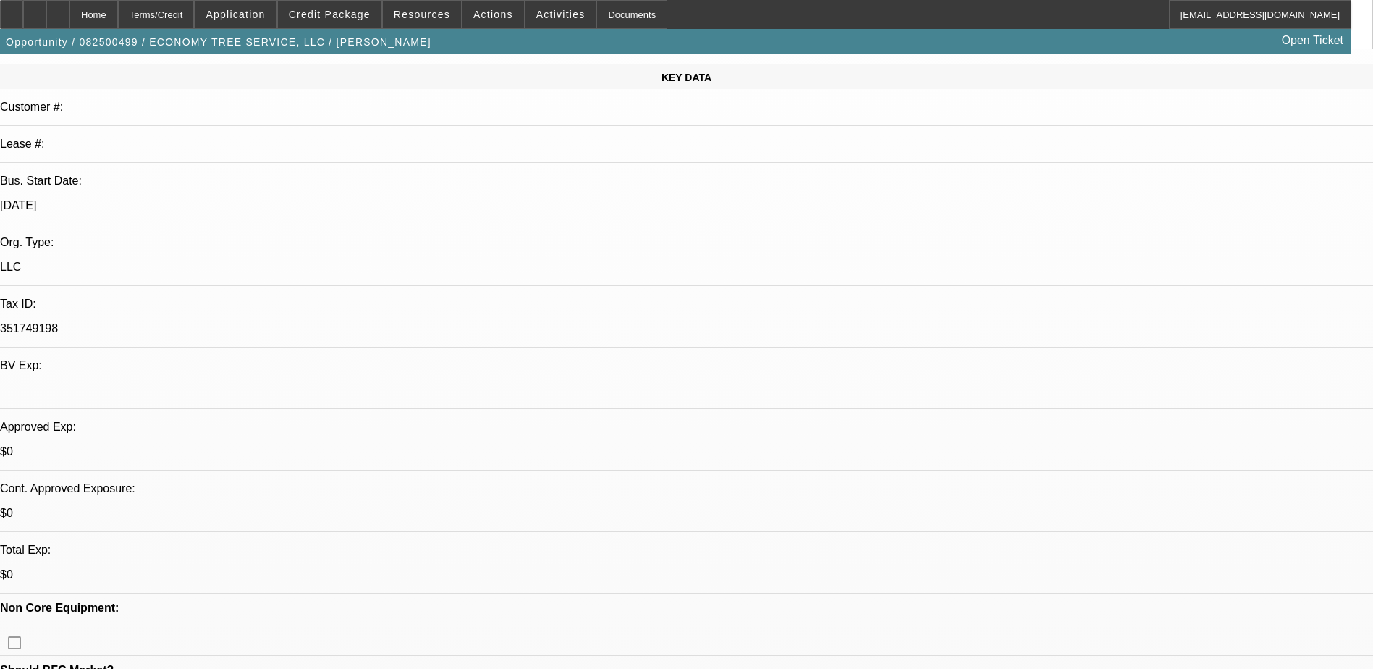
scroll to position [145, 0]
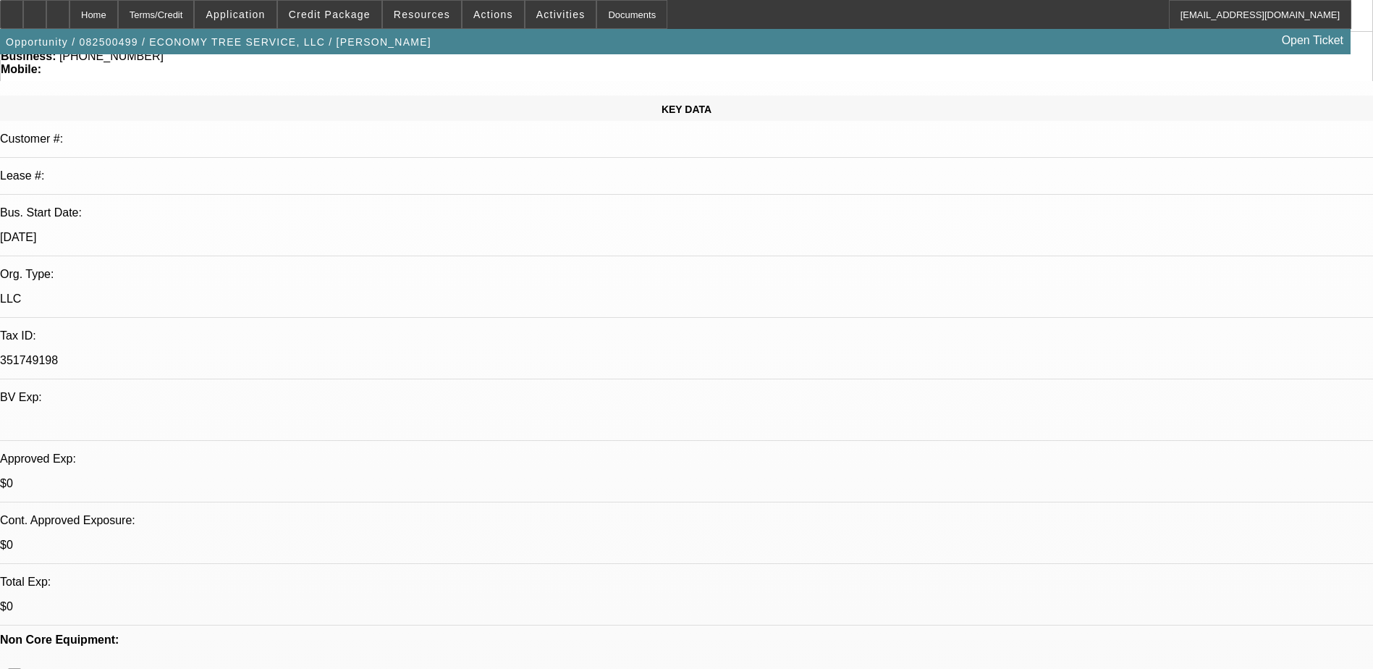
click at [1041, 54] on div "Opportunity / 082500499 / ECONOMY TREE SERVICE, LLC / Piontek, Mike Open Ticket" at bounding box center [675, 41] width 1351 height 25
radio input "true"
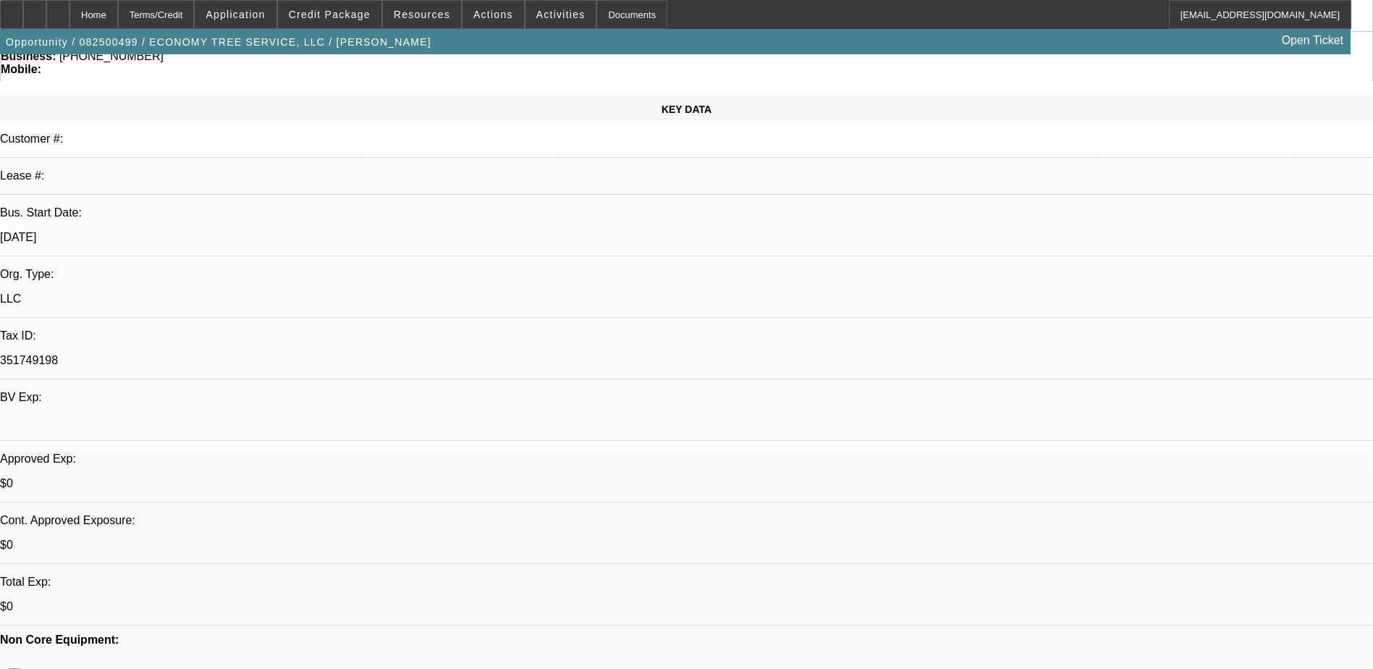
type textarea "Talked to briefly - said he doesn't think we can beat the past rate then rushed…"
radio input "true"
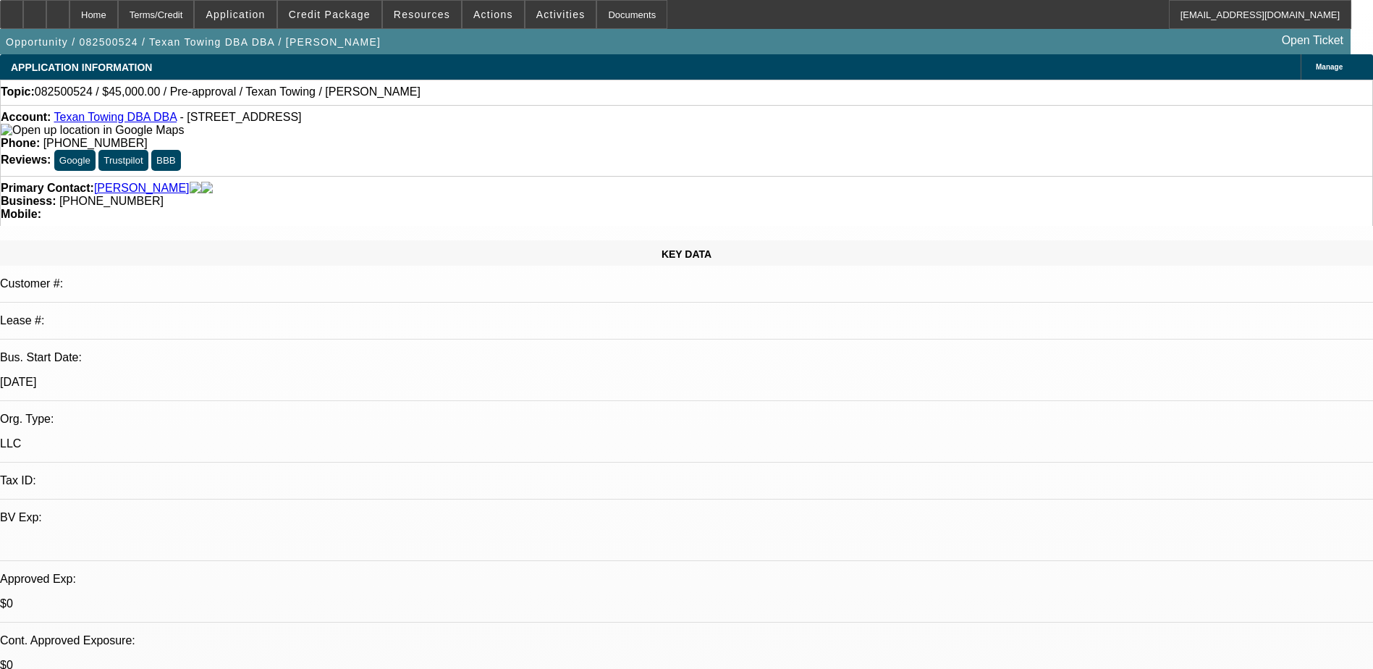
select select "0"
select select "2"
select select "0.1"
select select "4"
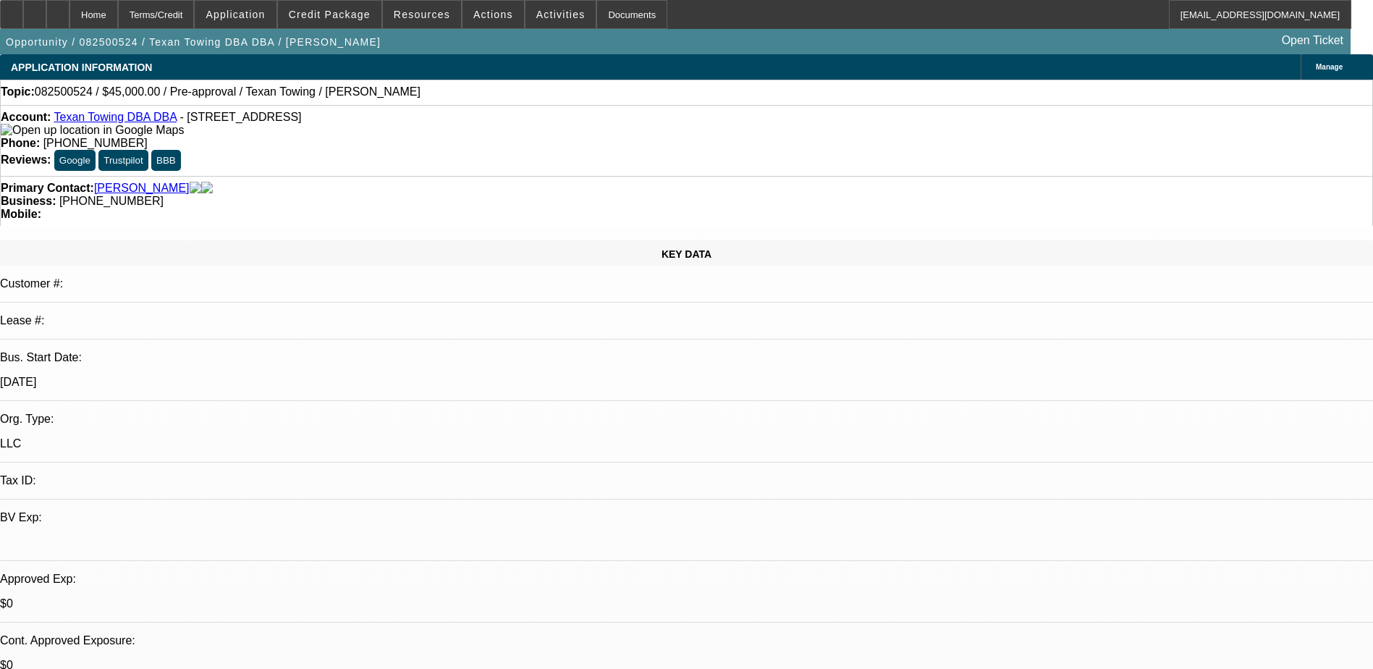
radio input "true"
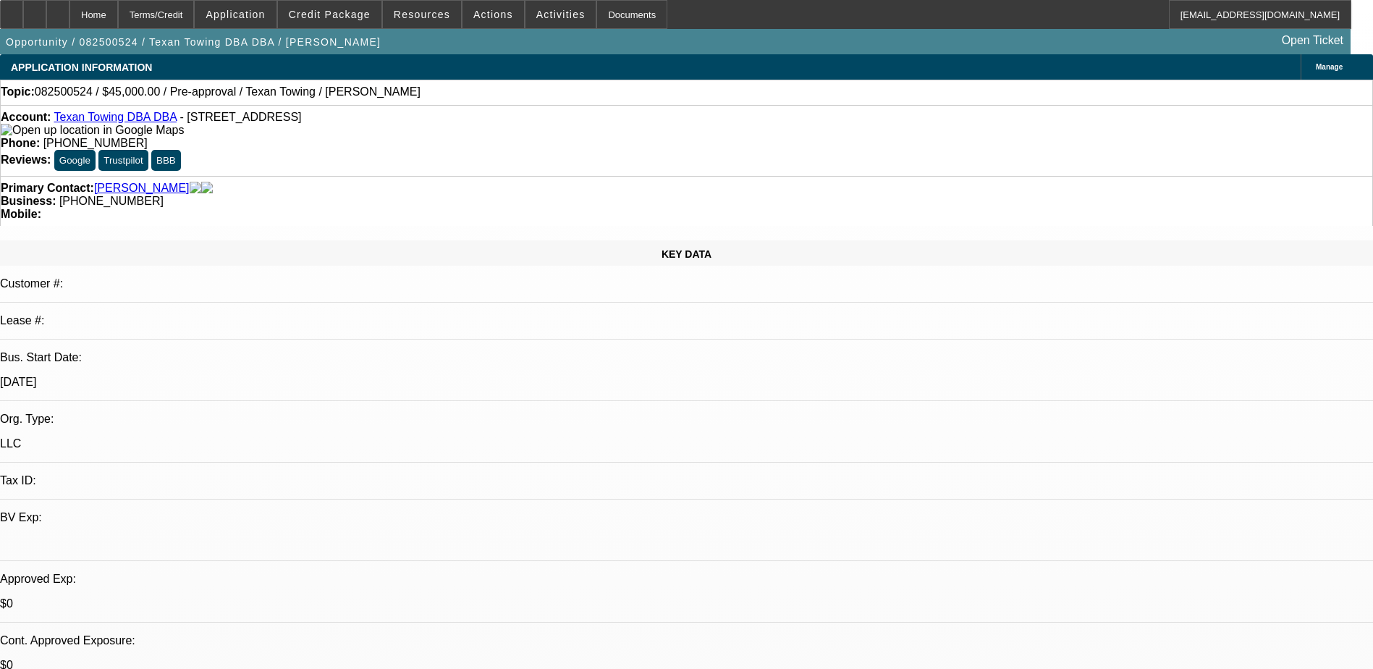
type textarea "Gave him a call but was instantly rushed off phone said he was in hospital"
radio input "true"
